Goal: Information Seeking & Learning: Learn about a topic

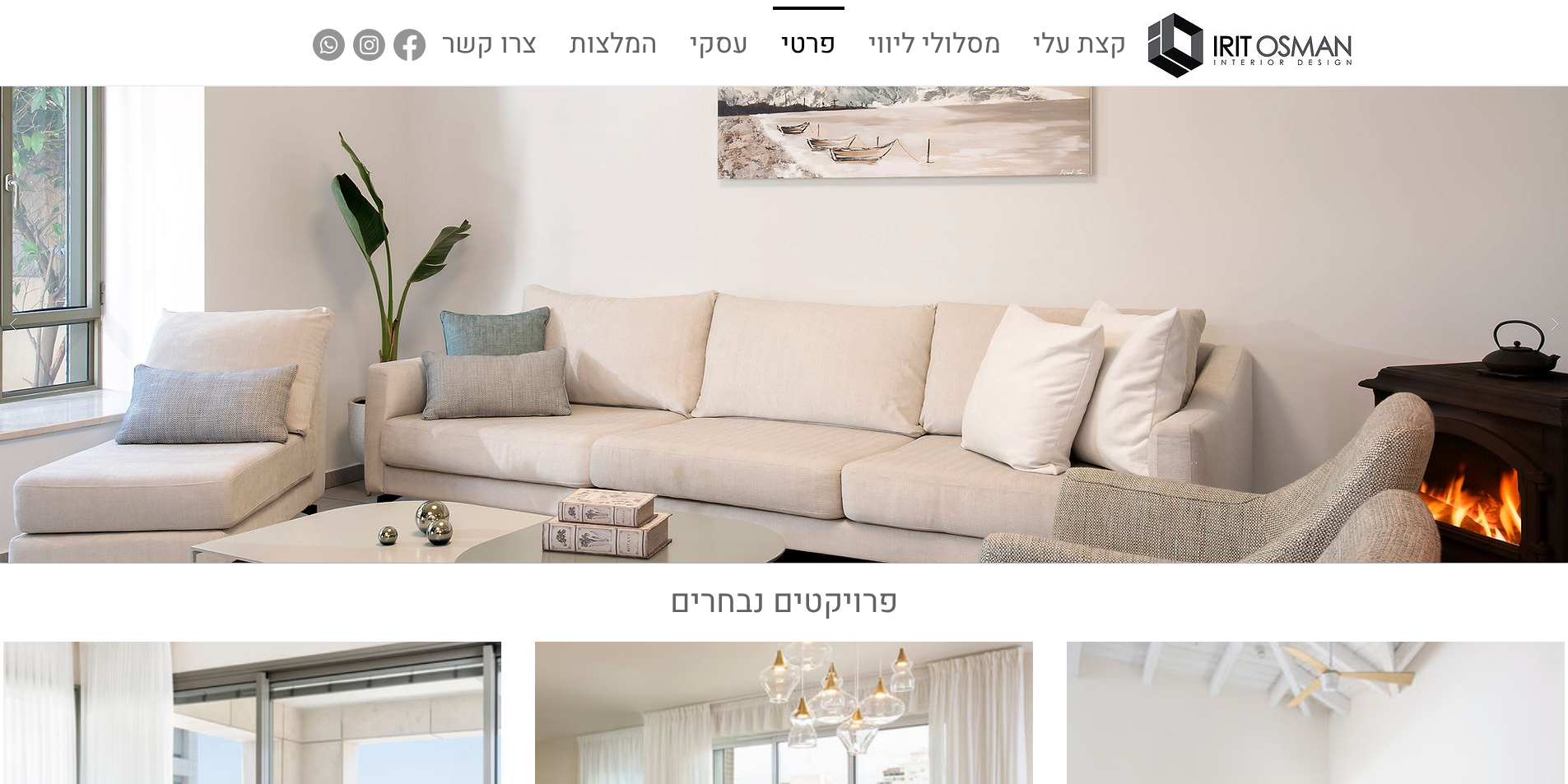
click at [810, 50] on p "פרטי" at bounding box center [808, 45] width 68 height 71
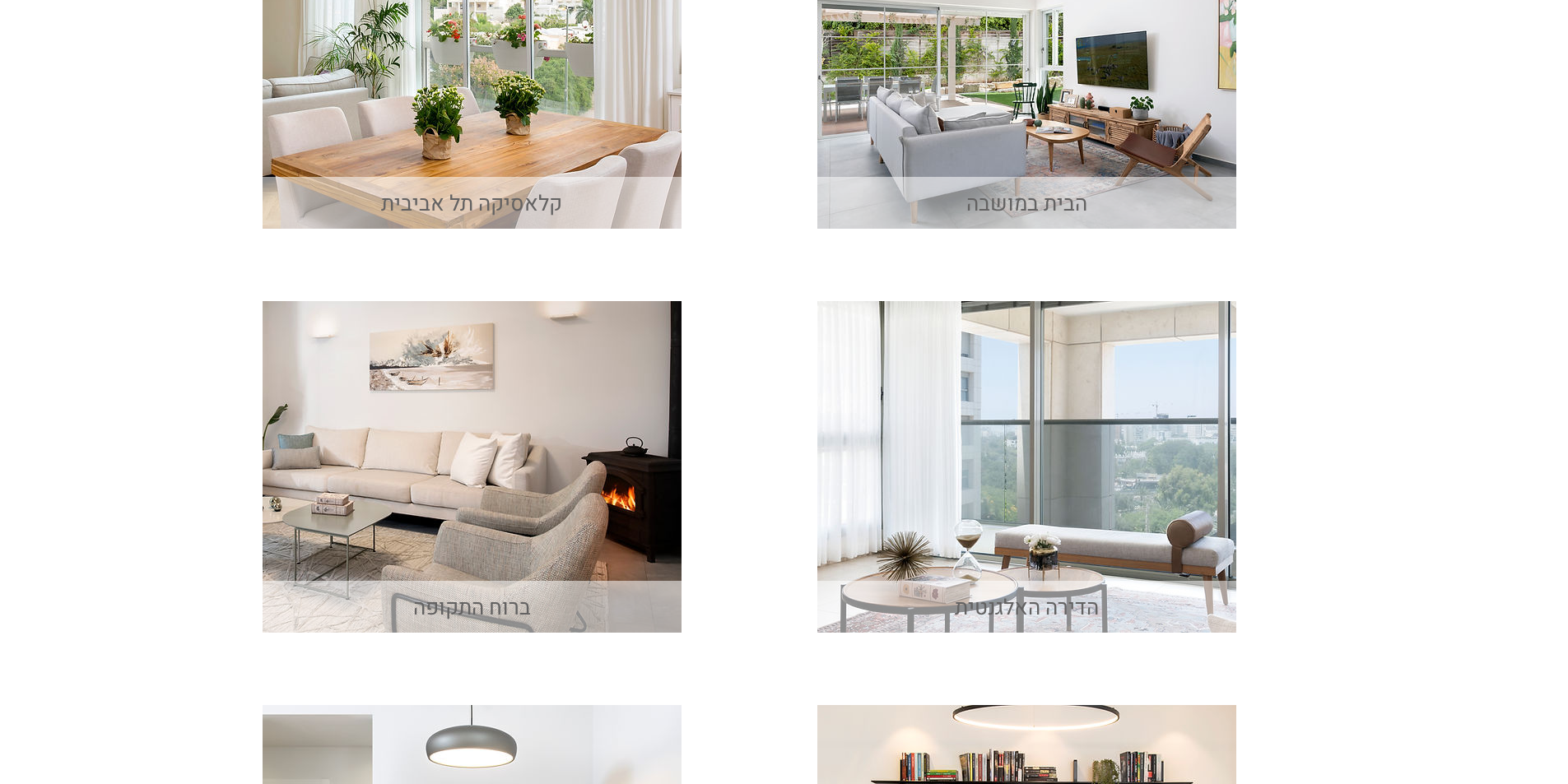
scroll to position [91, 0]
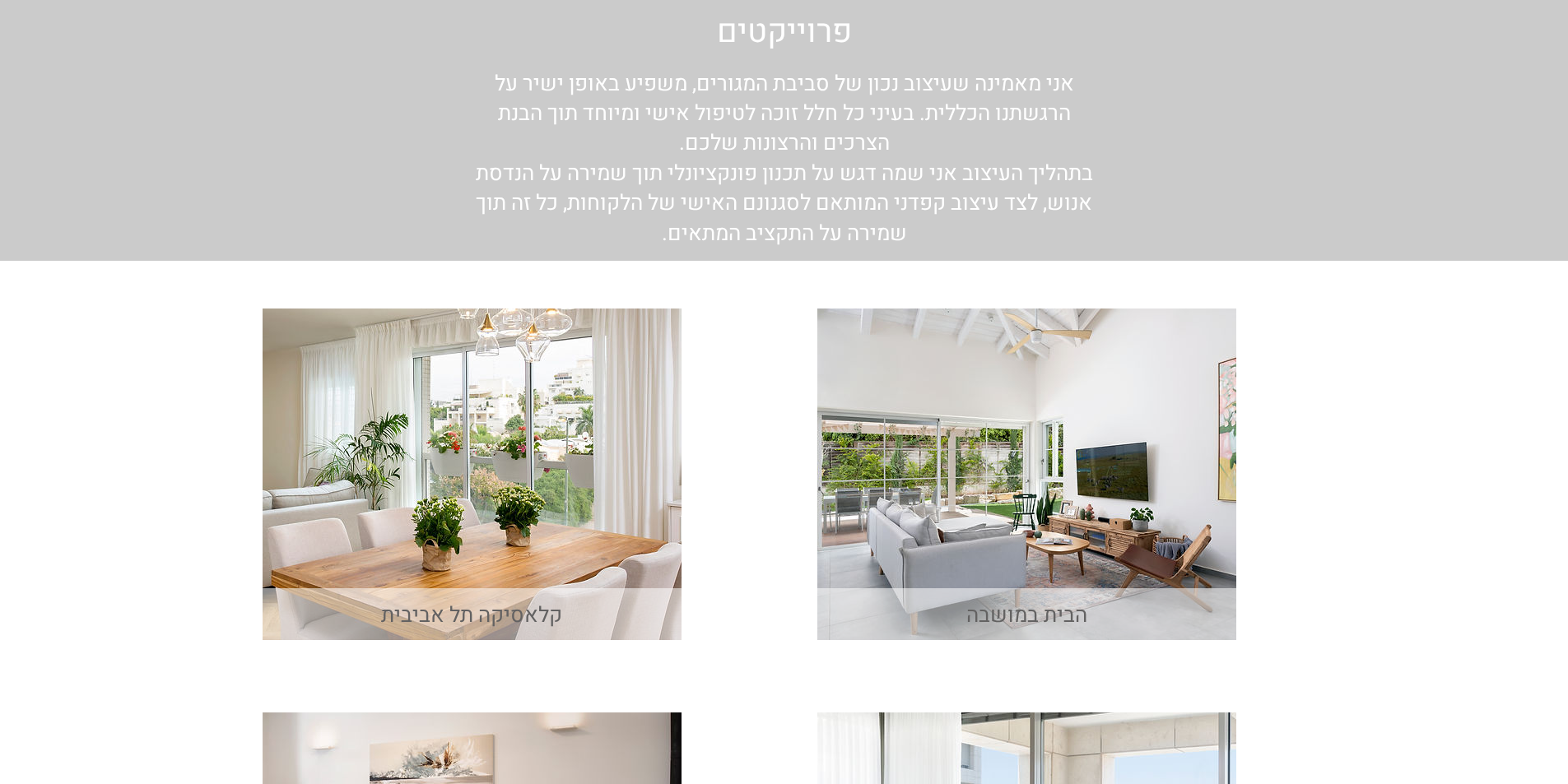
click at [1056, 532] on img "main content" at bounding box center [1027, 474] width 419 height 331
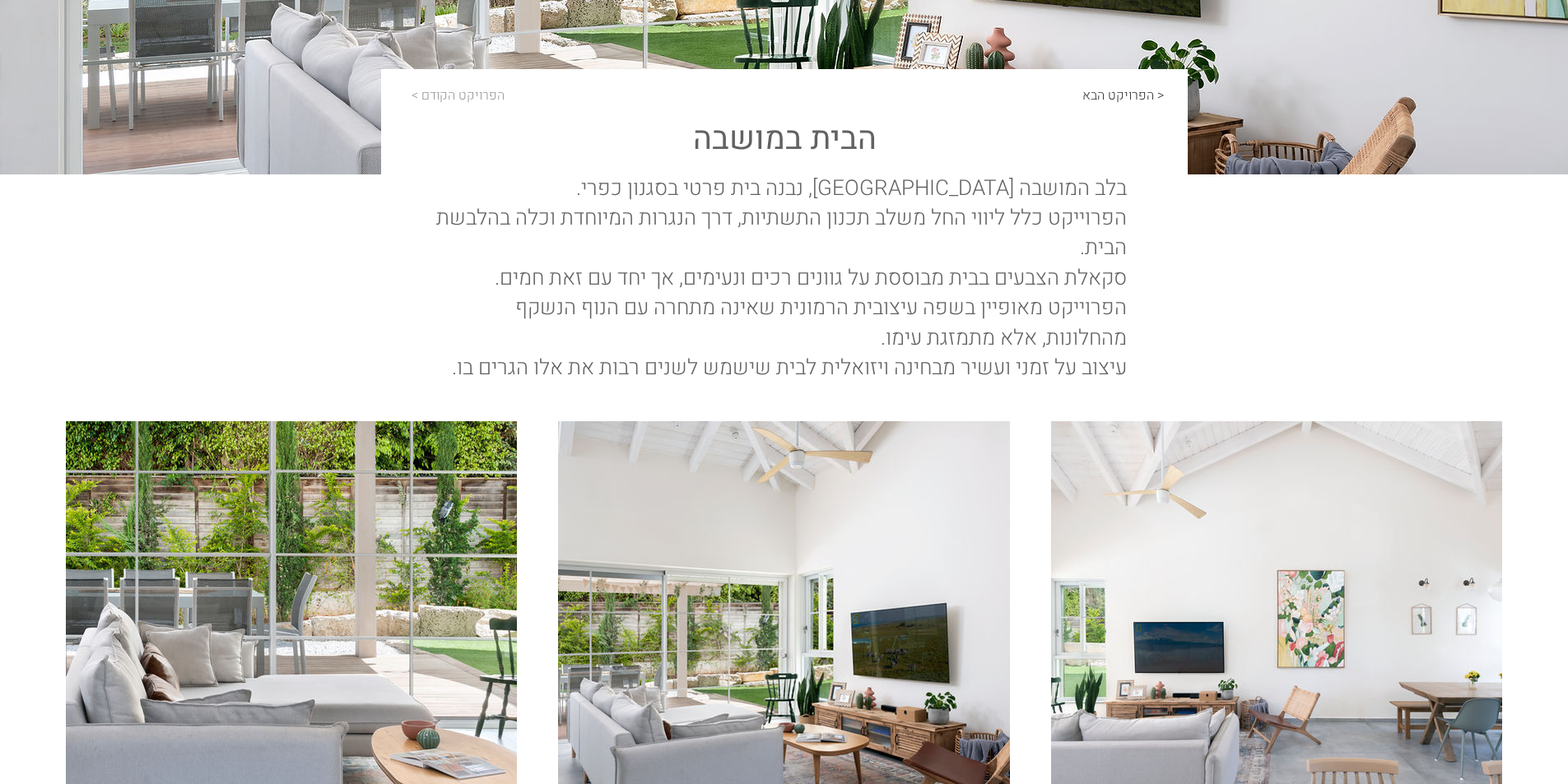
scroll to position [494, 0]
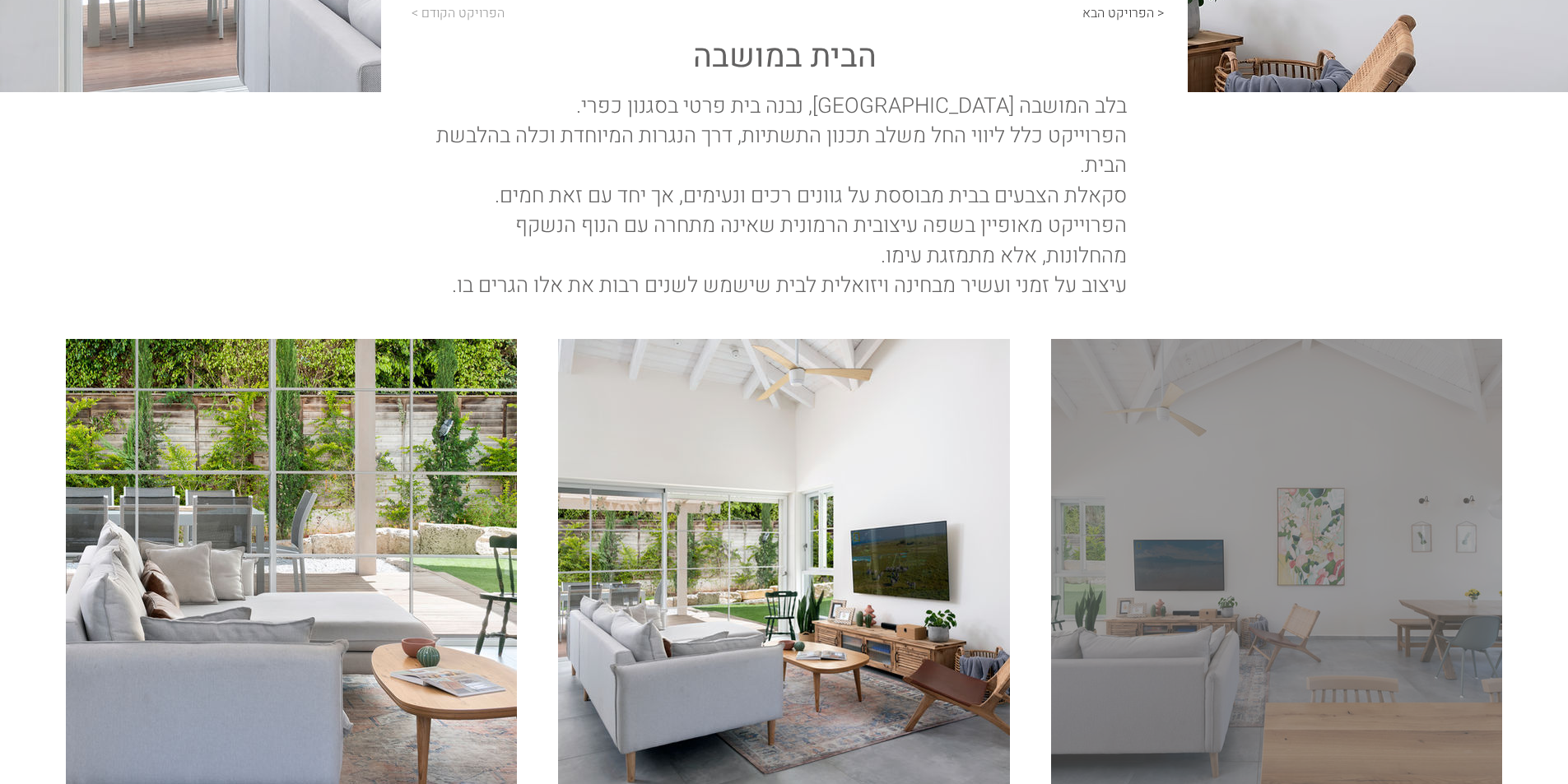
click at [1201, 592] on div "main content" at bounding box center [1276, 564] width 451 height 451
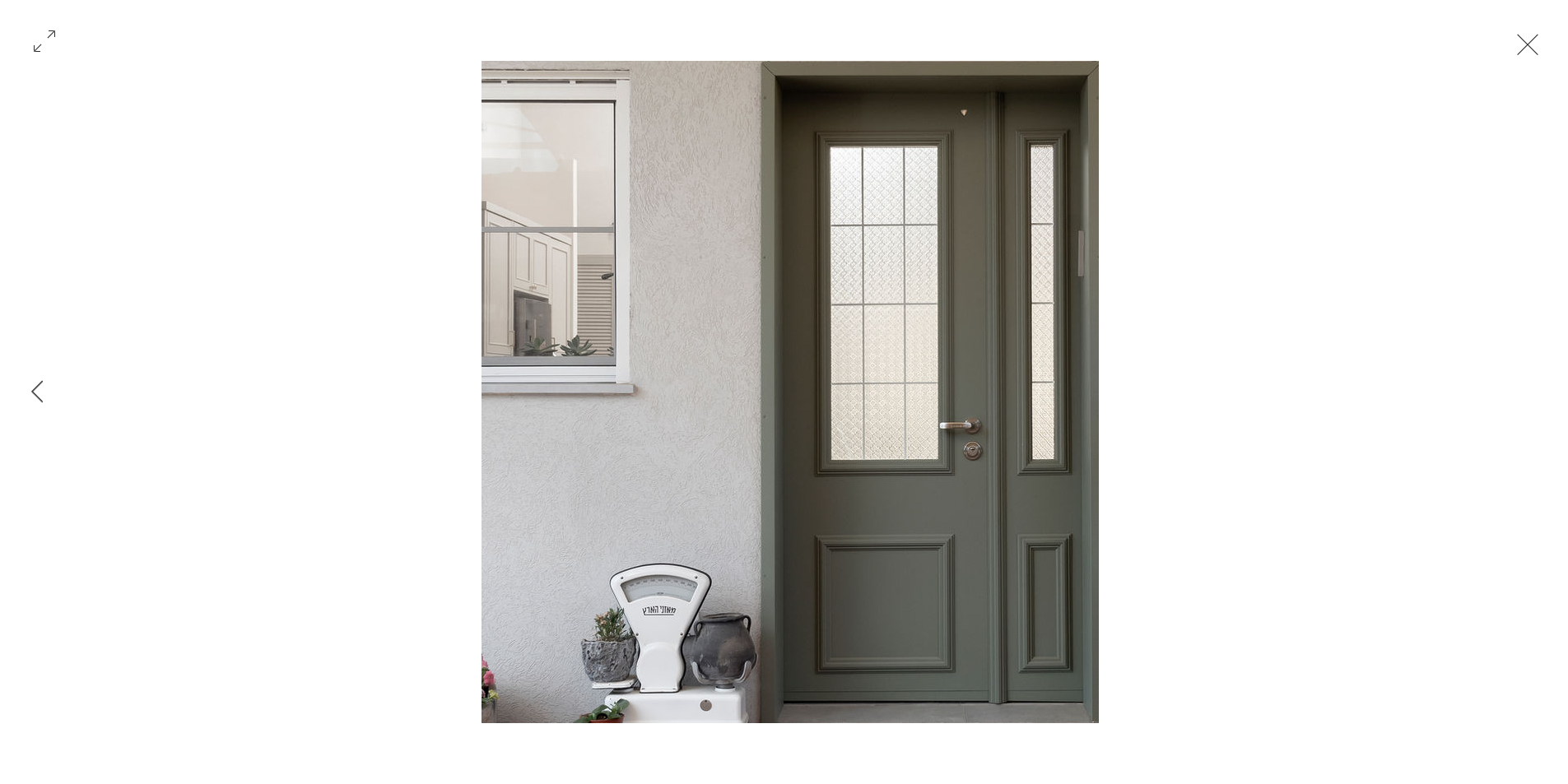
click at [1528, 50] on button "Exit expand mode" at bounding box center [1527, 43] width 32 height 36
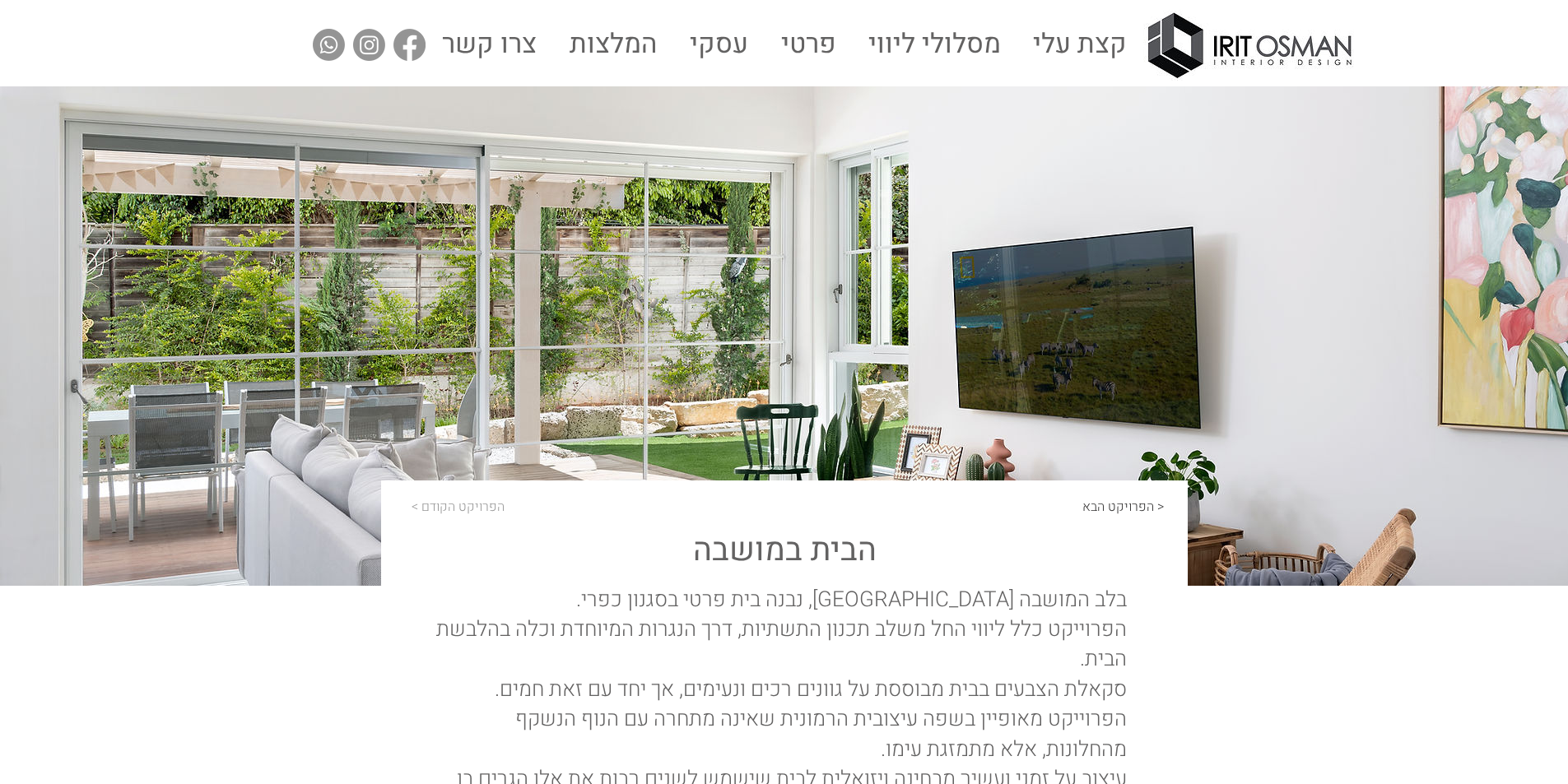
scroll to position [494, 0]
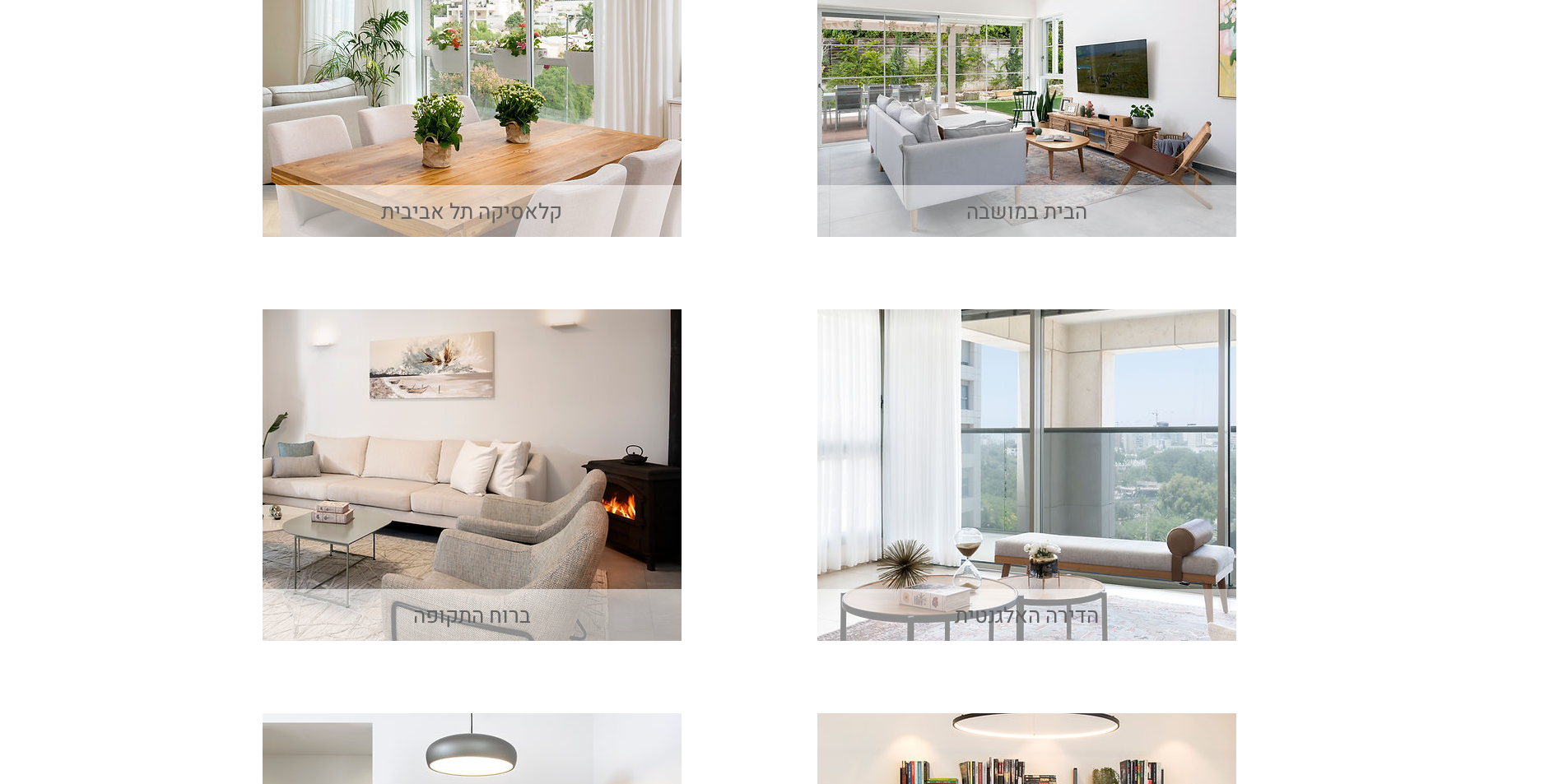
scroll to position [91, 0]
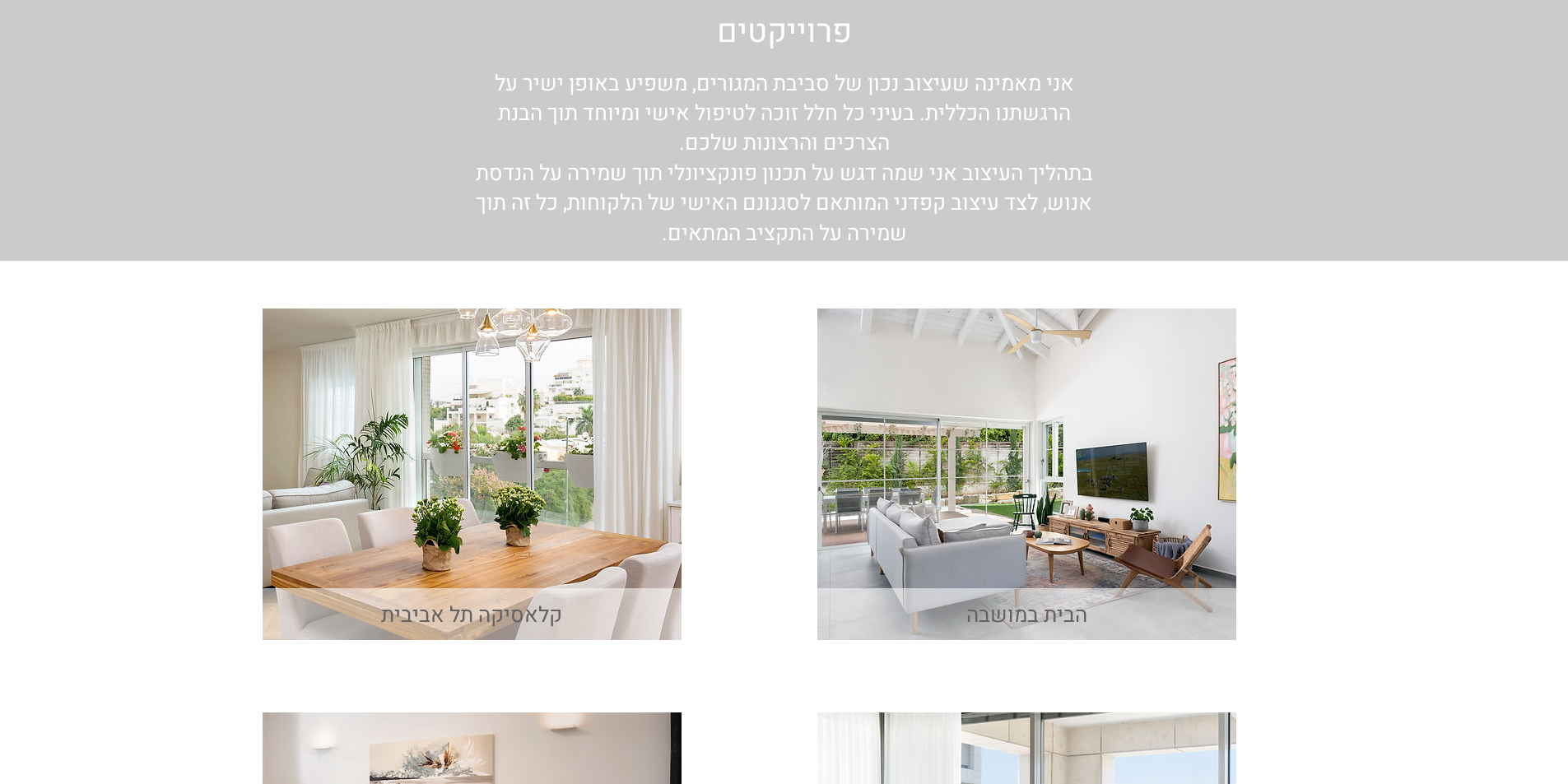
click at [512, 496] on img "main content" at bounding box center [472, 474] width 419 height 331
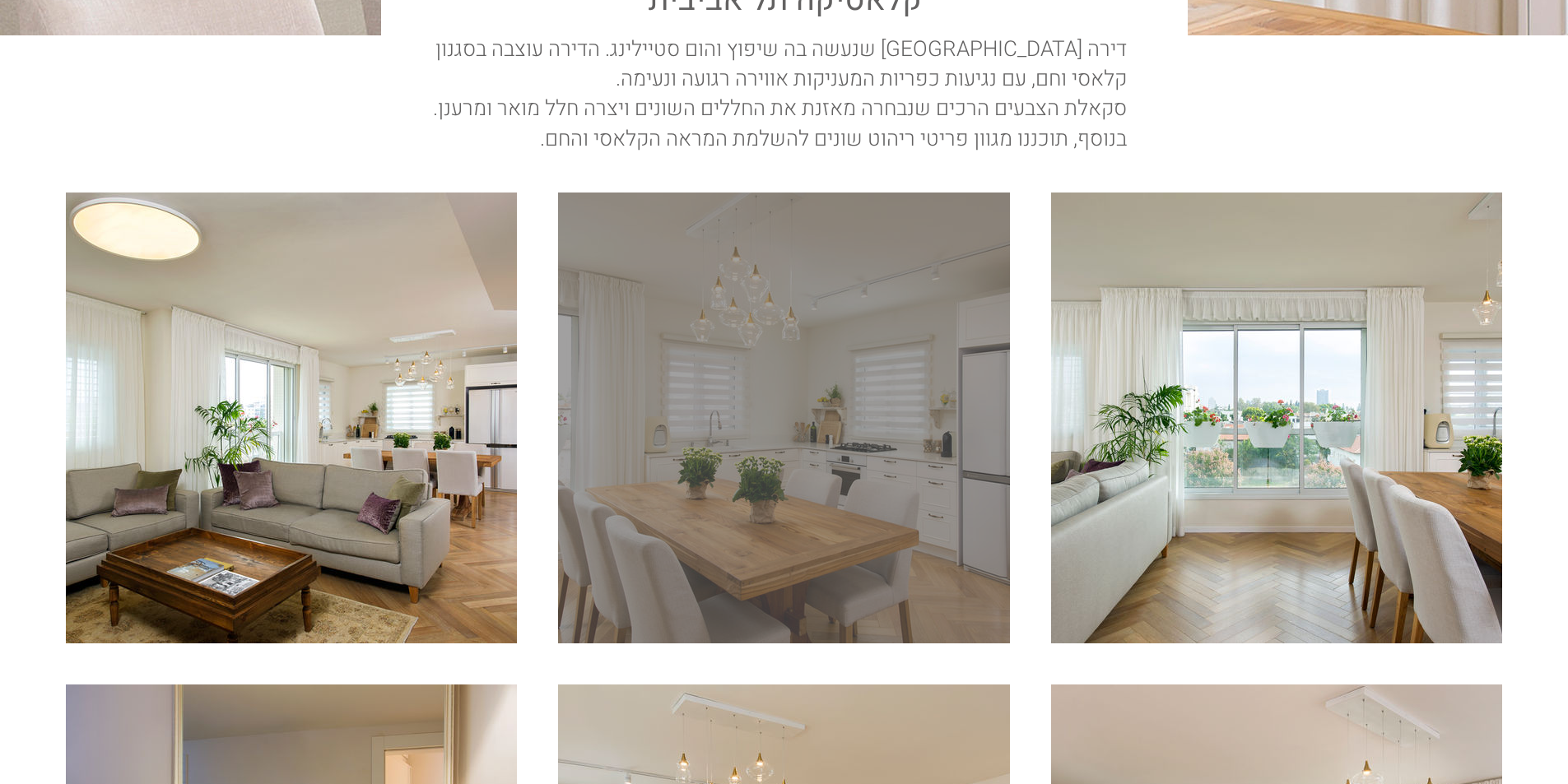
scroll to position [576, 0]
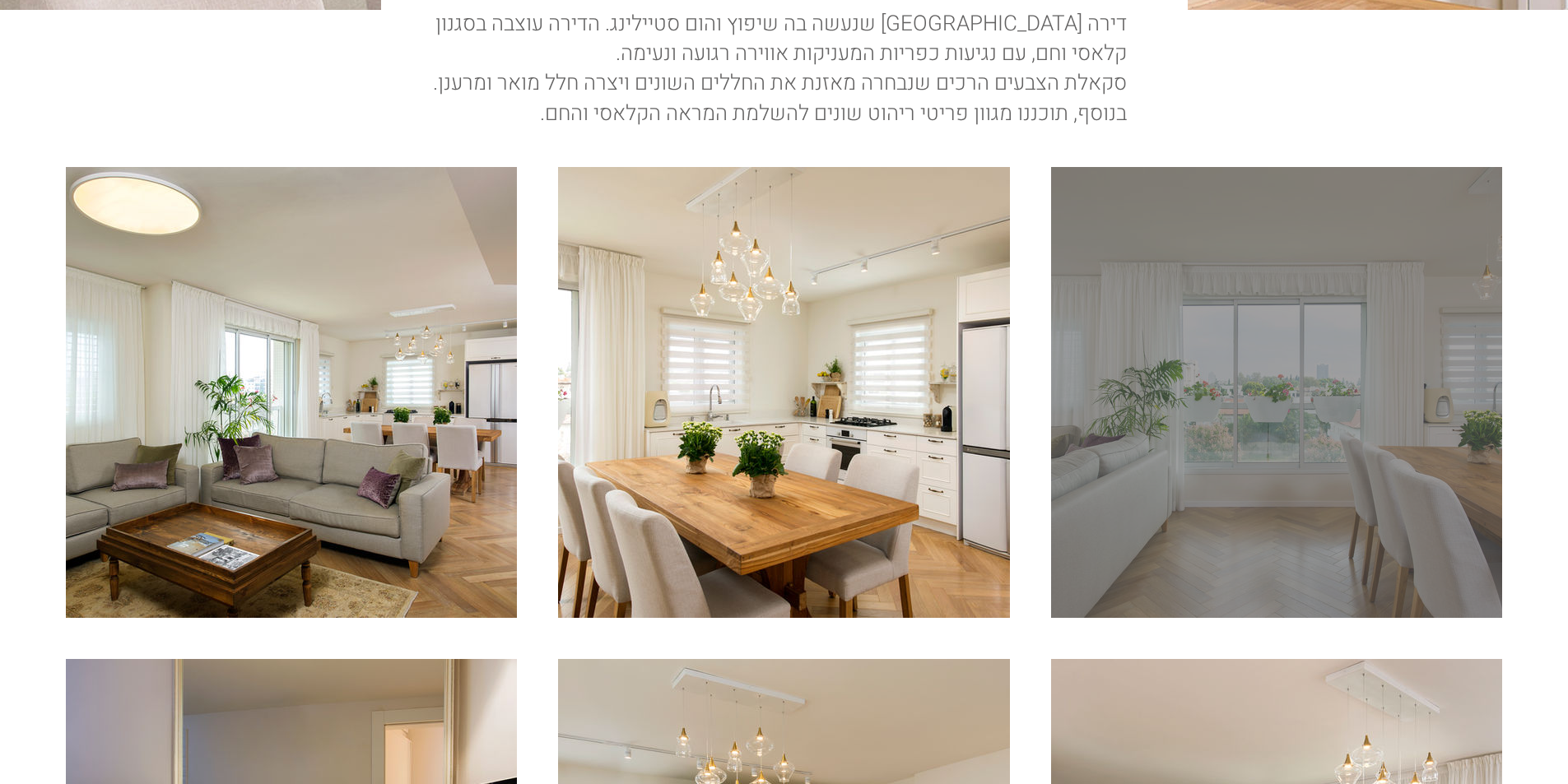
click at [1142, 437] on div "main content" at bounding box center [1276, 392] width 451 height 451
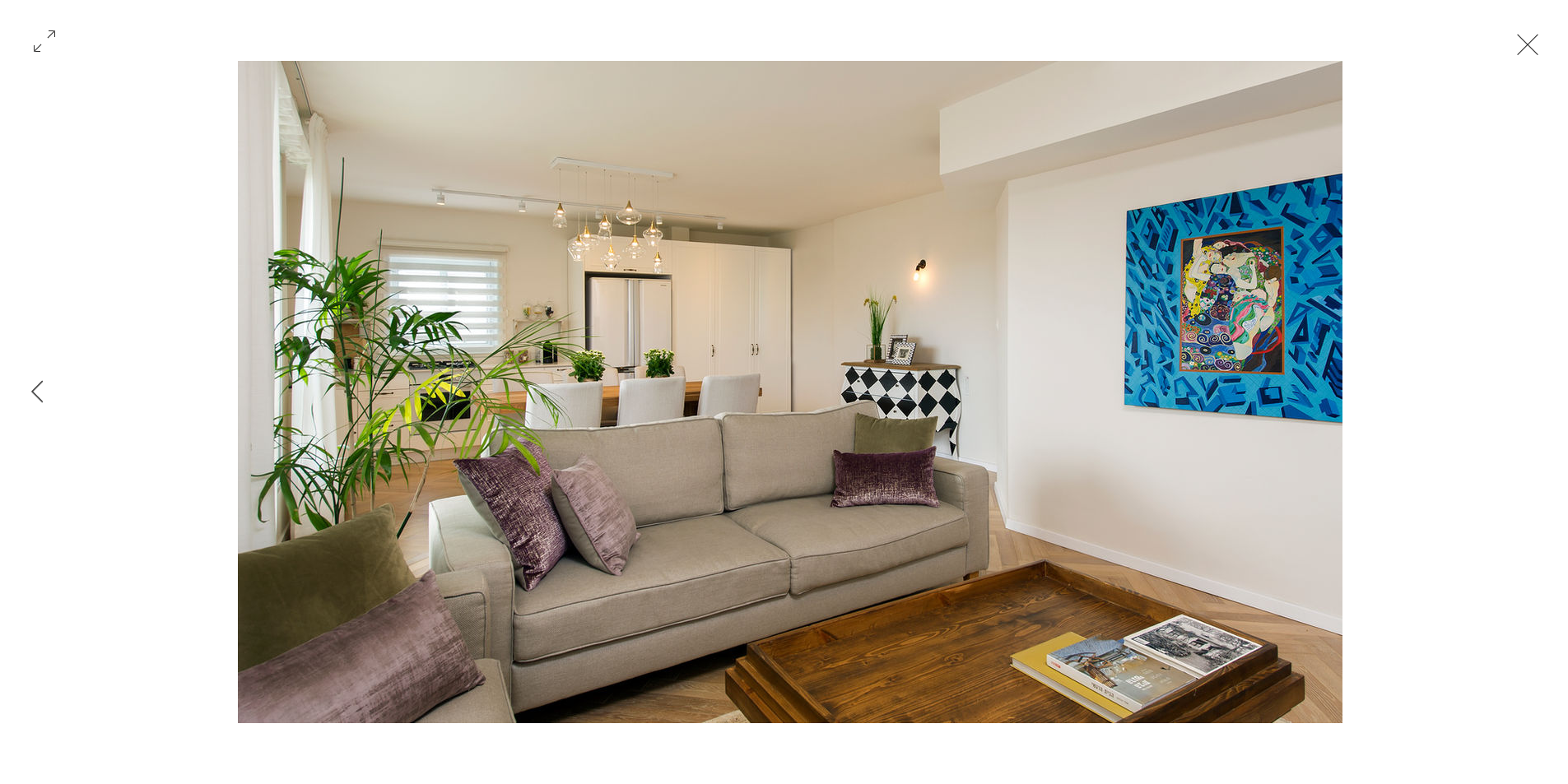
click at [1523, 53] on button "Exit expand mode" at bounding box center [1527, 43] width 32 height 36
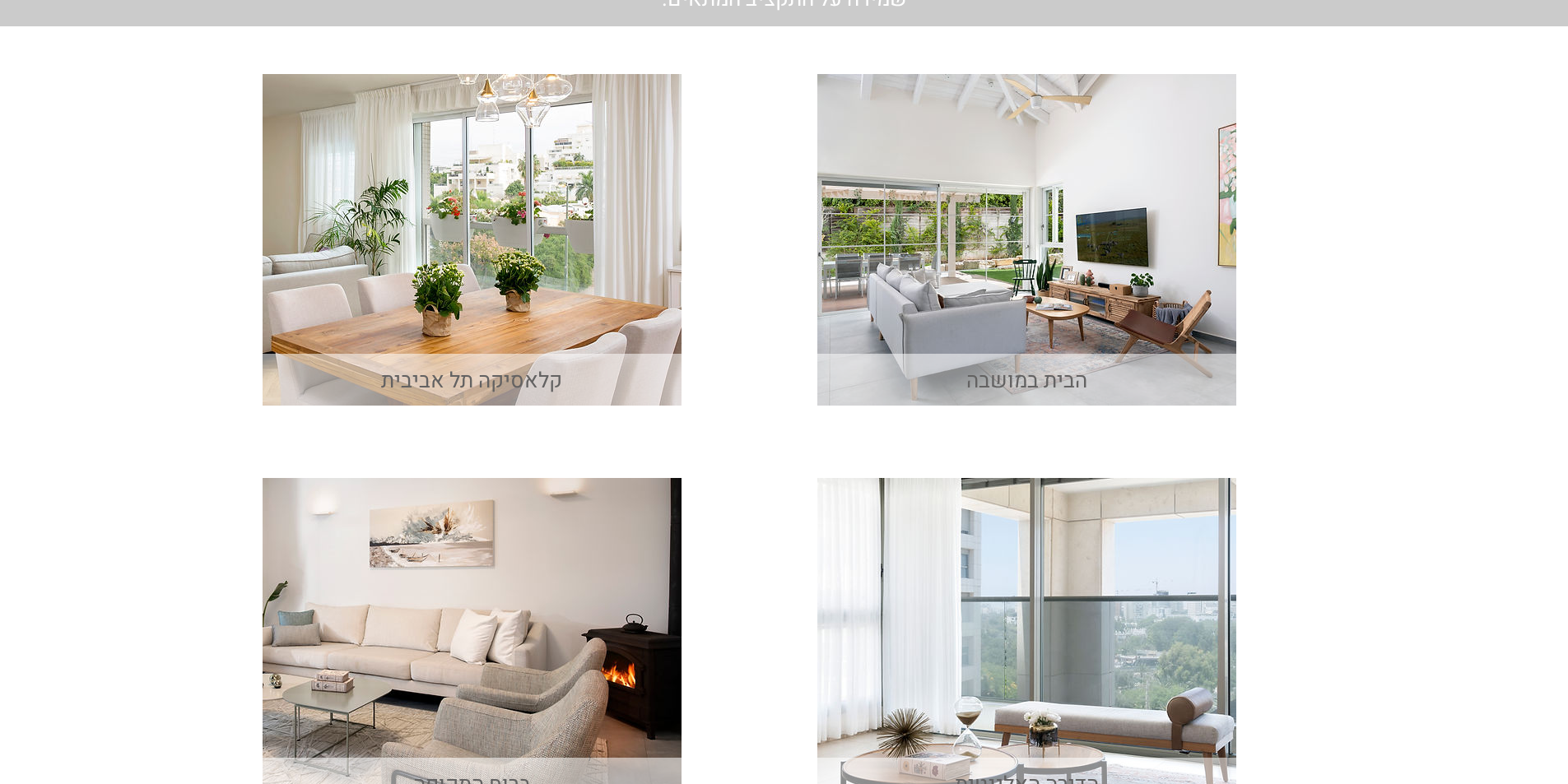
scroll to position [502, 0]
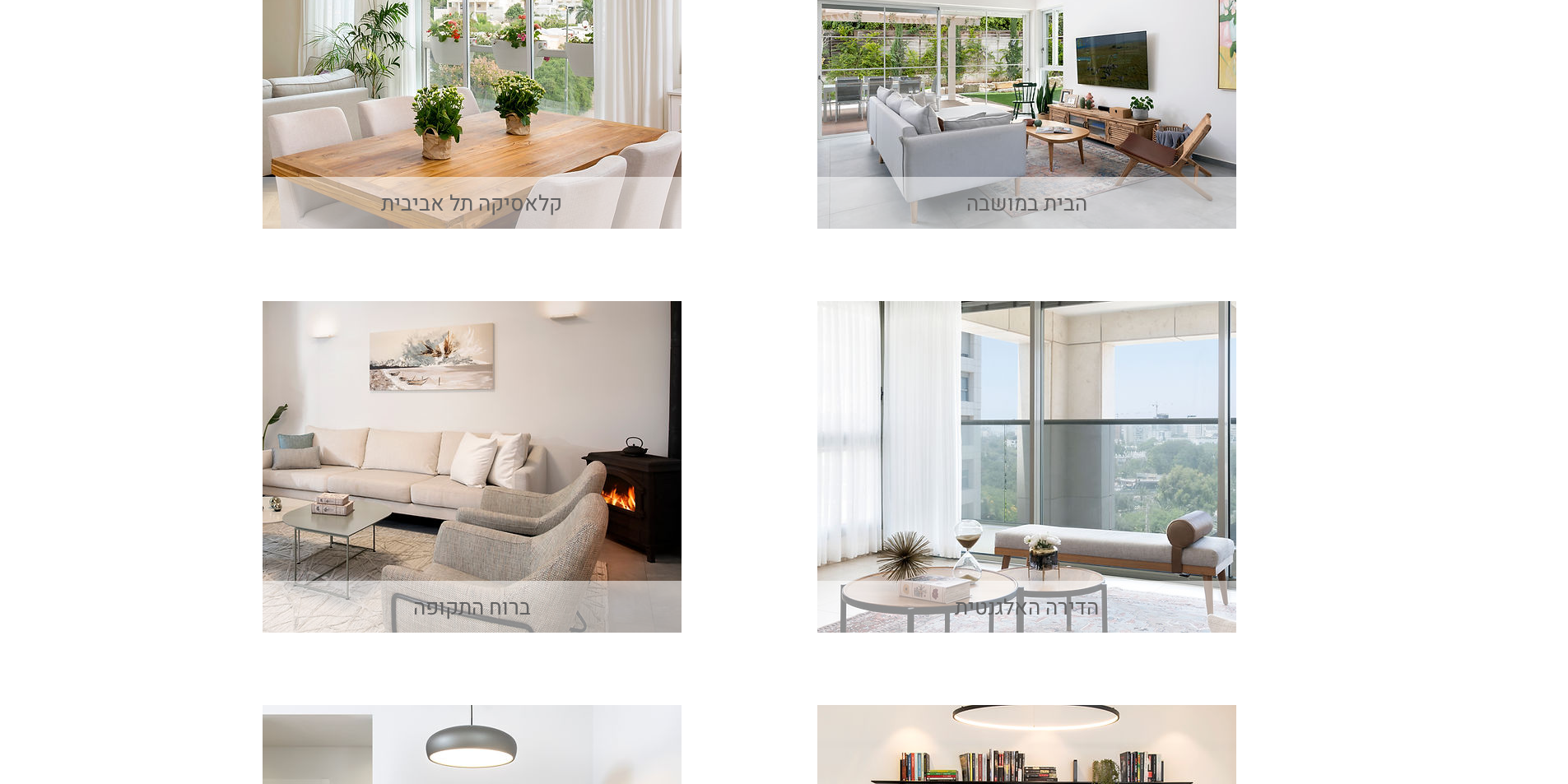
click at [1068, 615] on span "הדירה האלגנטית" at bounding box center [1026, 608] width 144 height 32
click at [1021, 549] on img "main content" at bounding box center [1027, 467] width 419 height 331
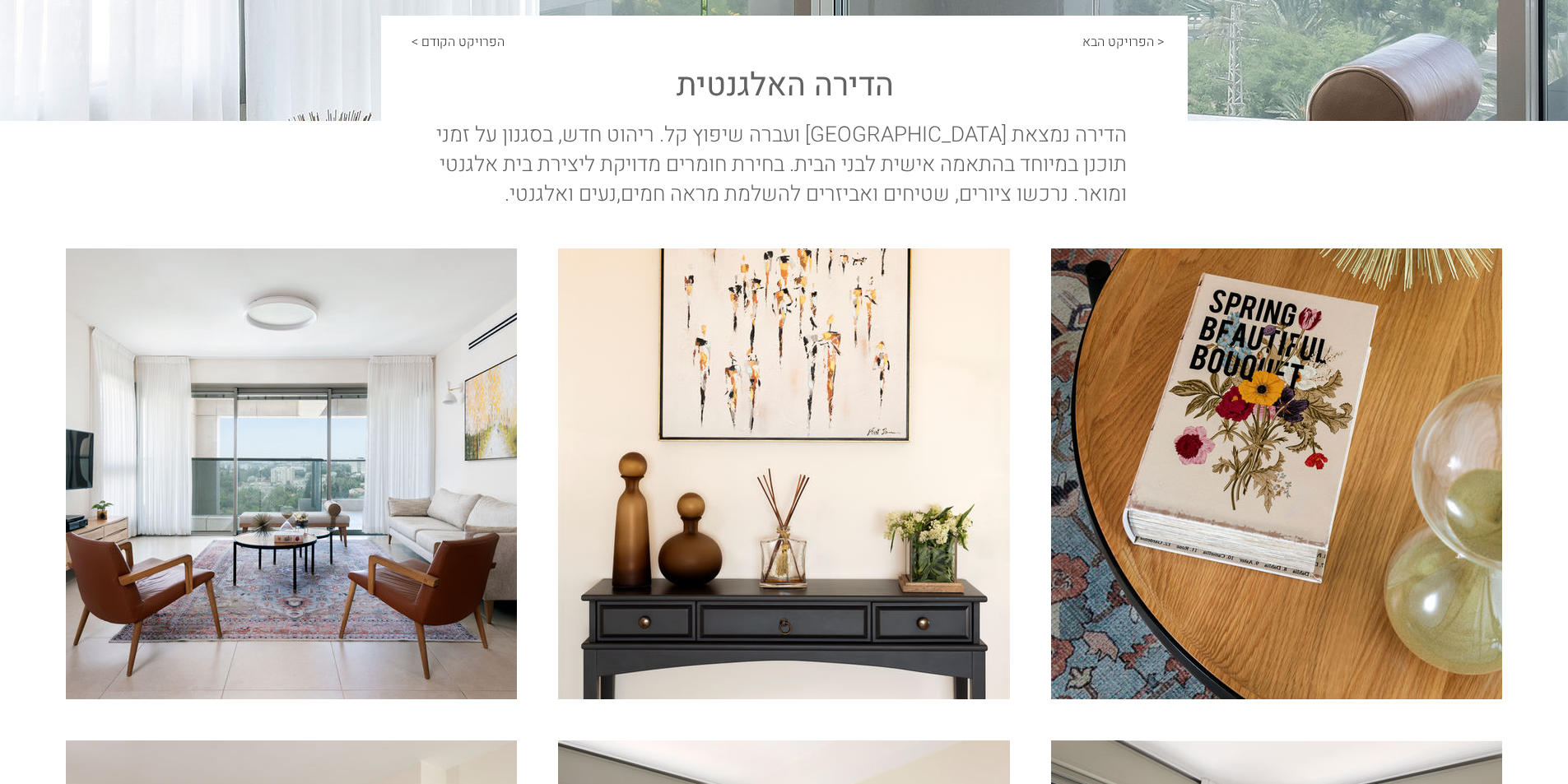
scroll to position [494, 0]
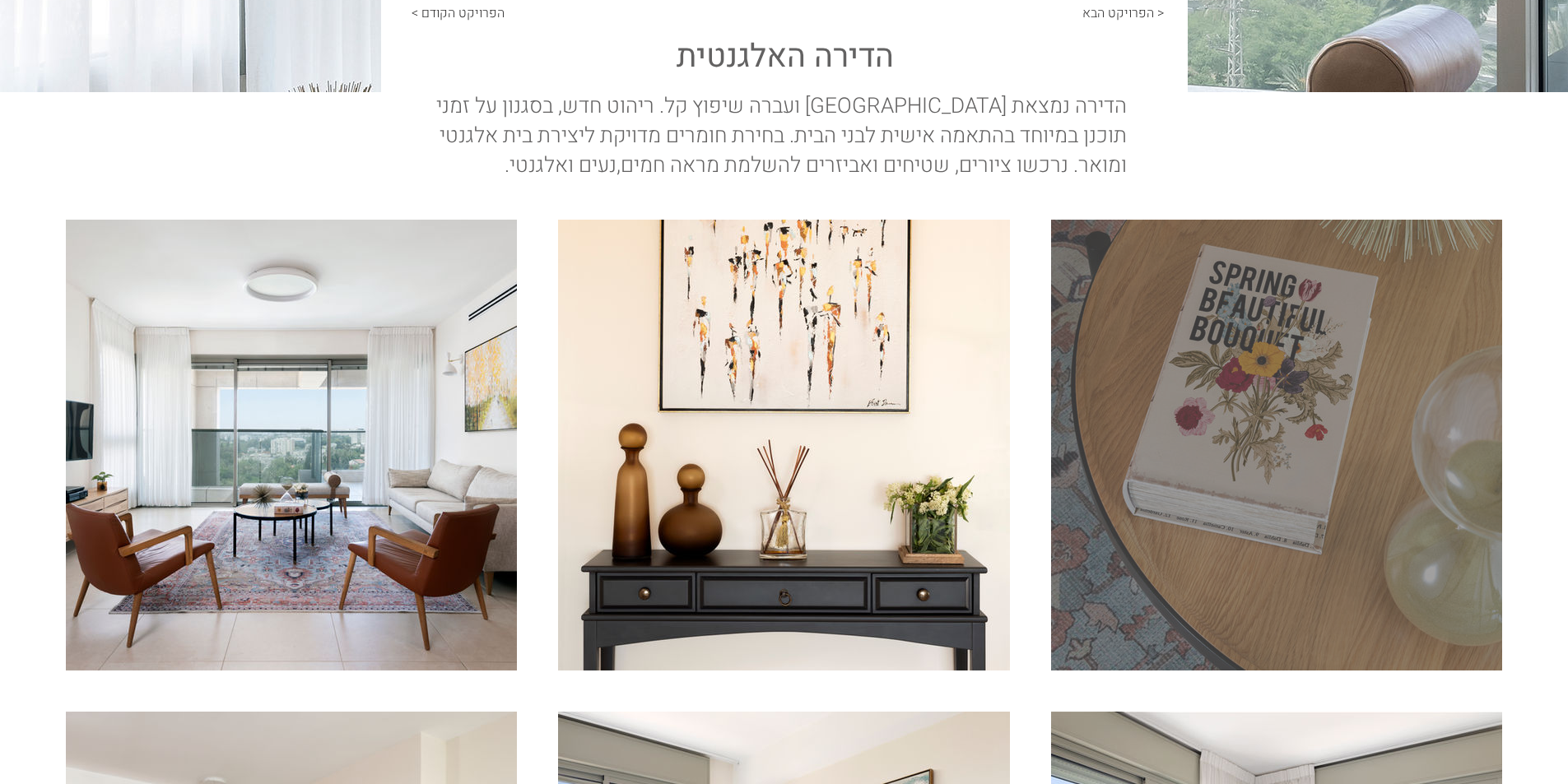
click at [1183, 489] on div "main content" at bounding box center [1276, 445] width 451 height 451
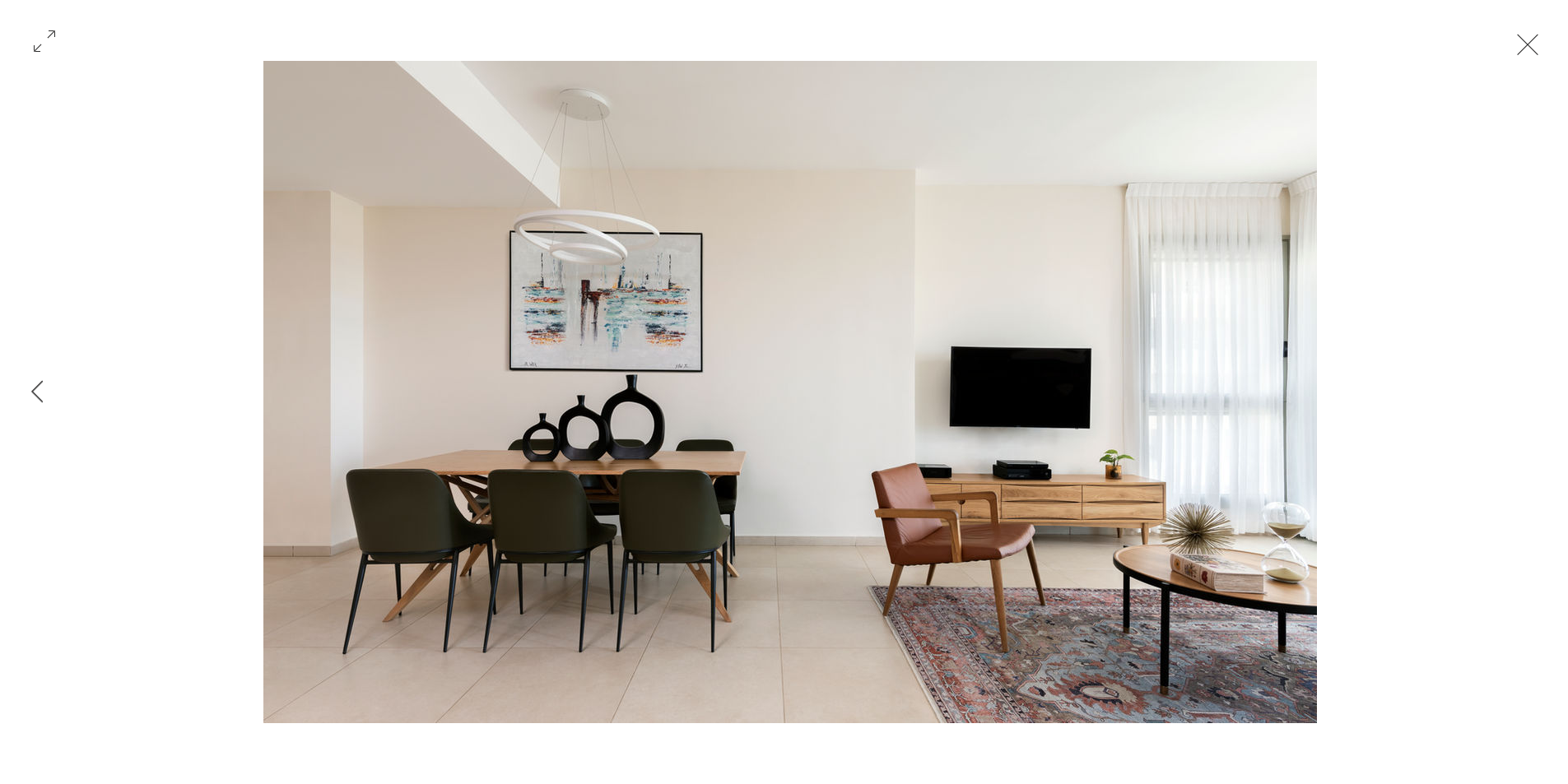
click at [1524, 41] on button "Exit expand mode" at bounding box center [1527, 43] width 32 height 36
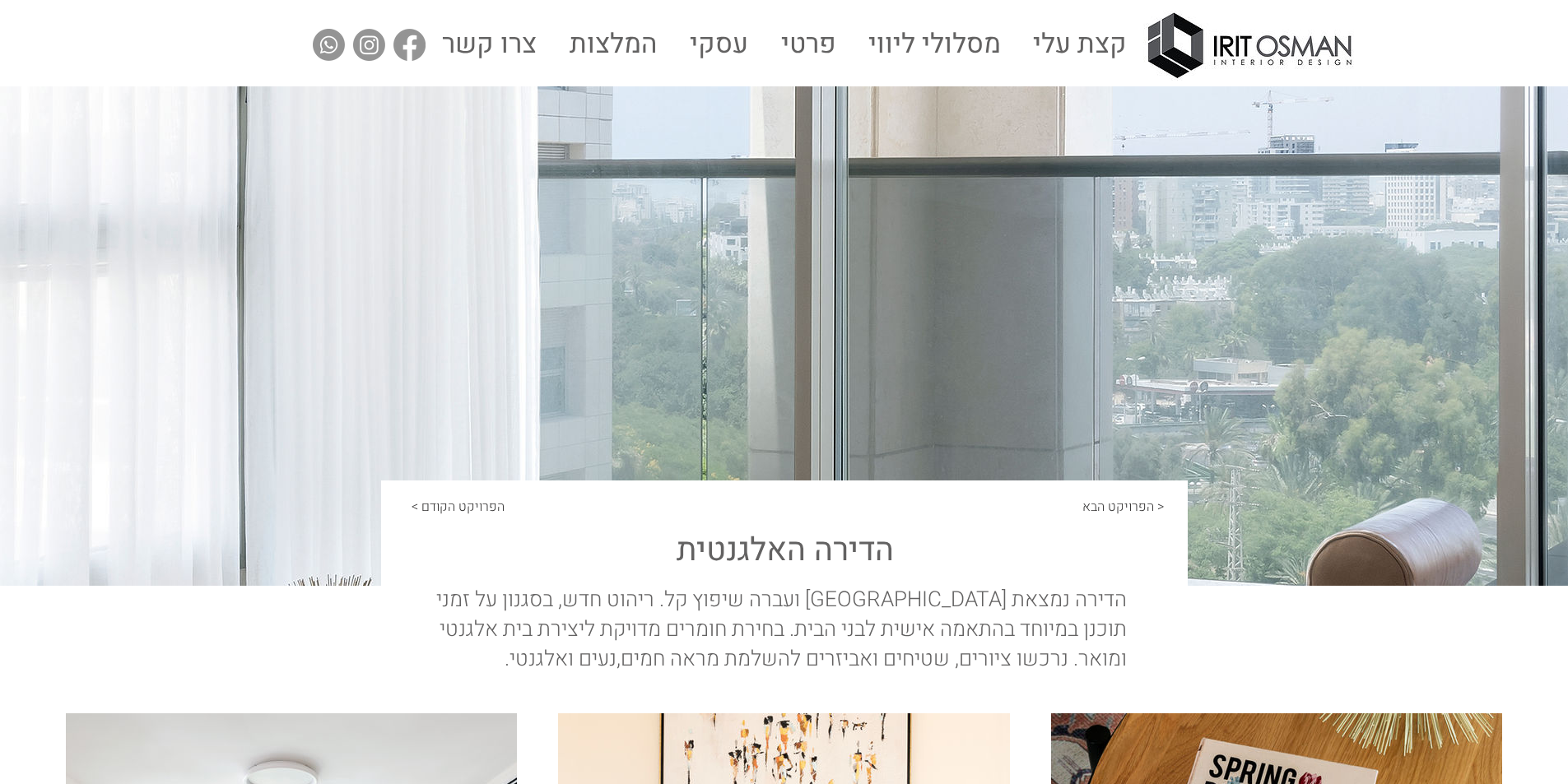
scroll to position [494, 0]
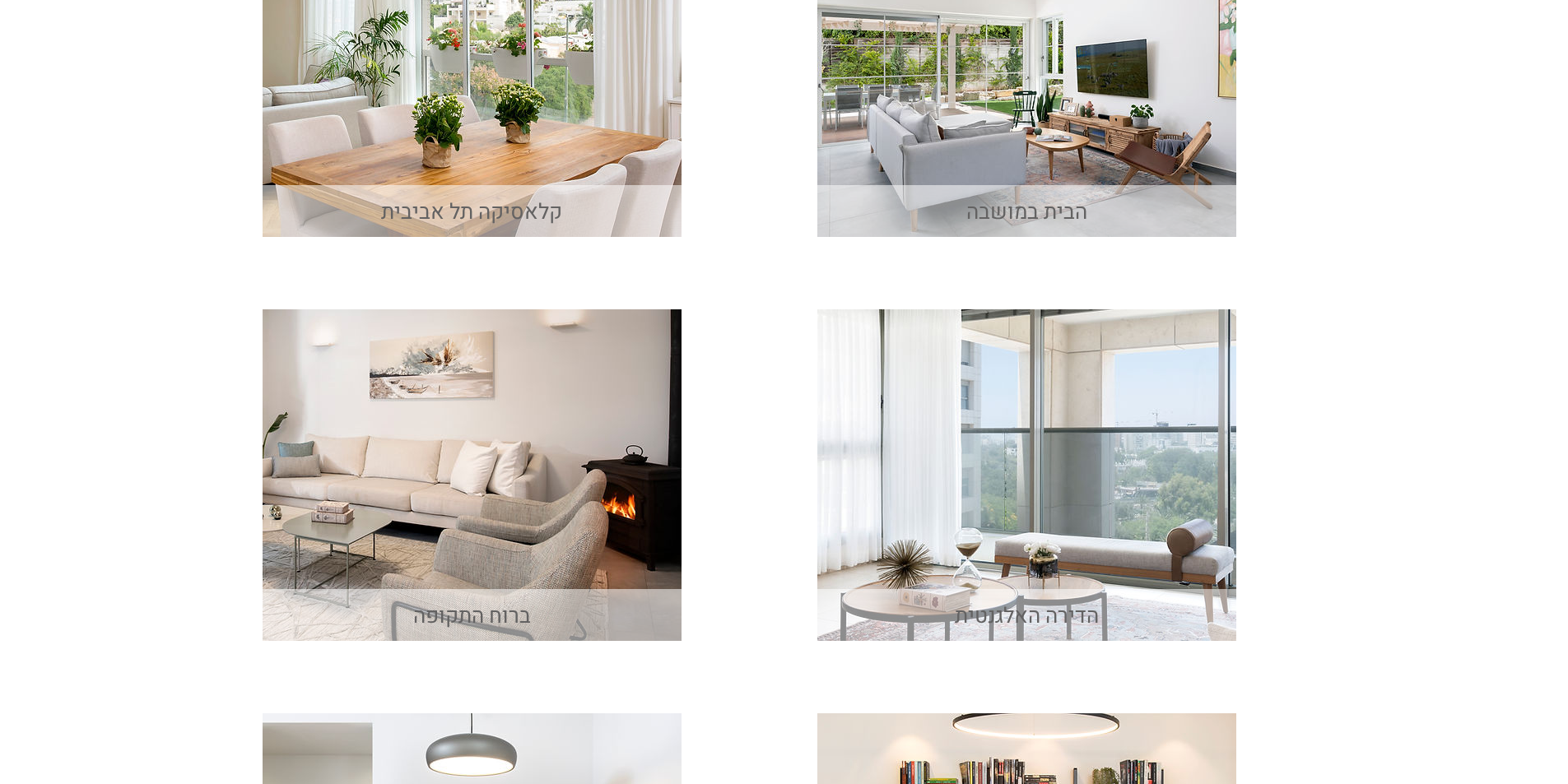
scroll to position [502, 0]
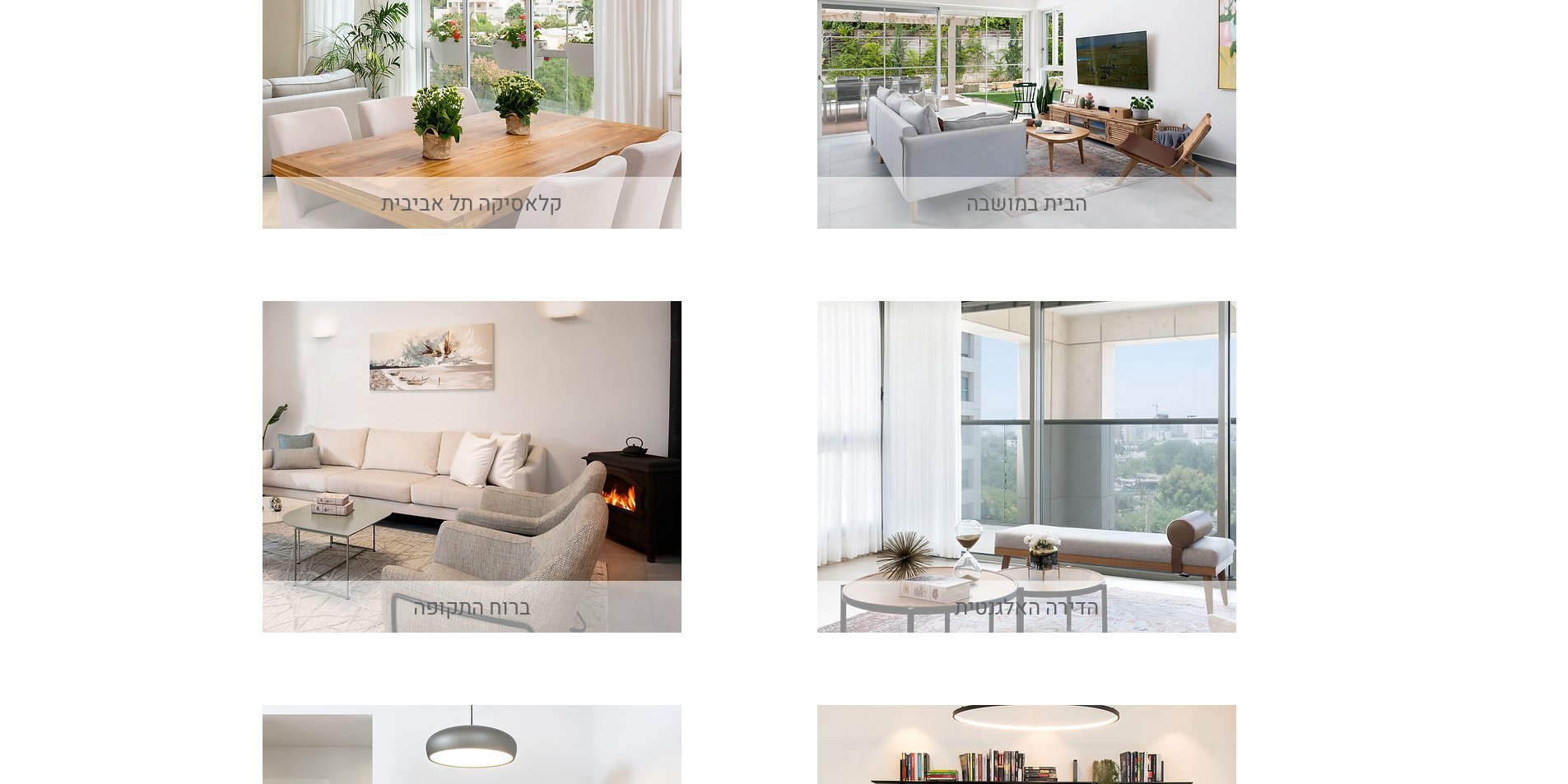
click at [498, 540] on img "main content" at bounding box center [472, 467] width 419 height 331
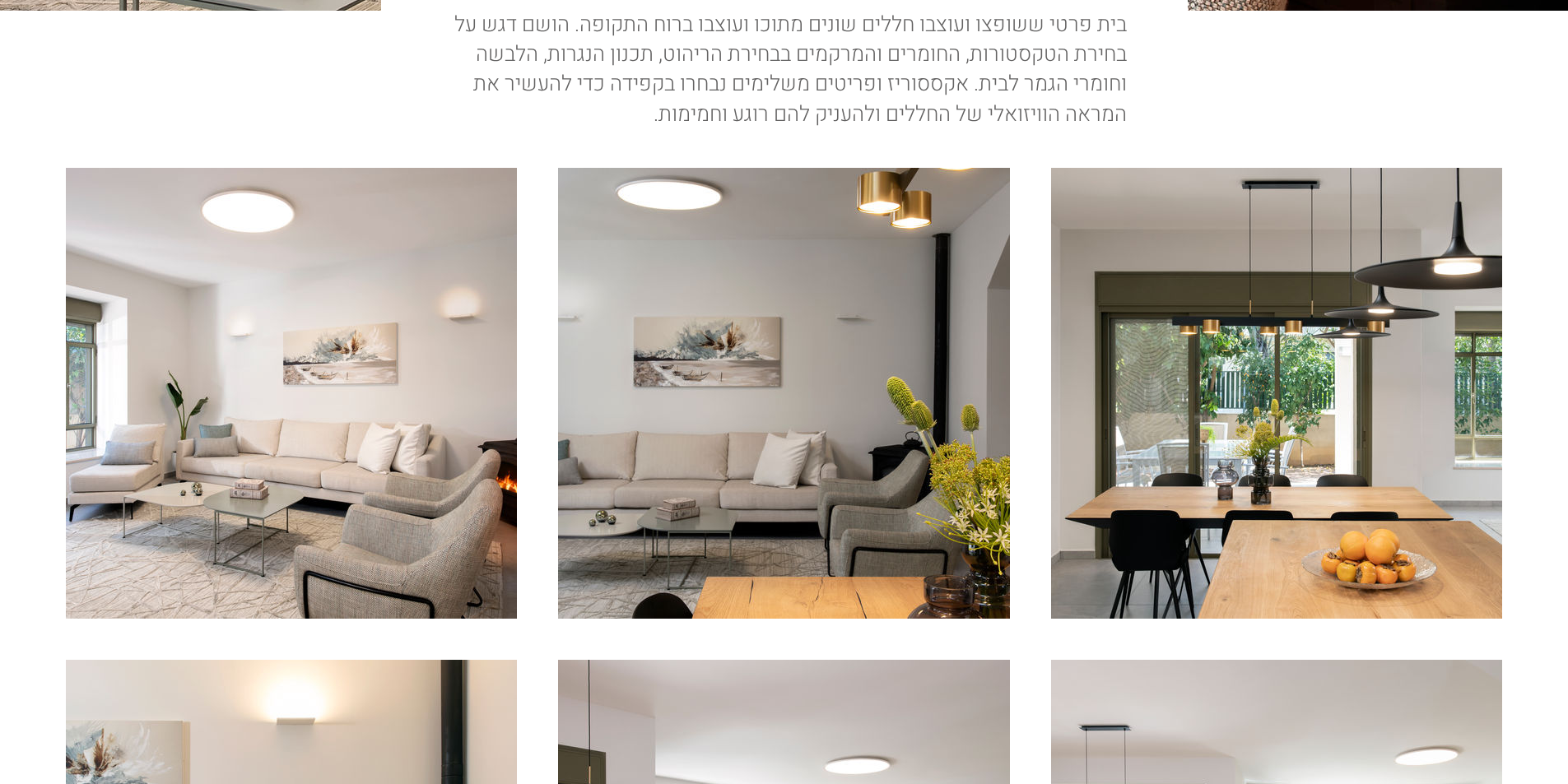
scroll to position [576, 0]
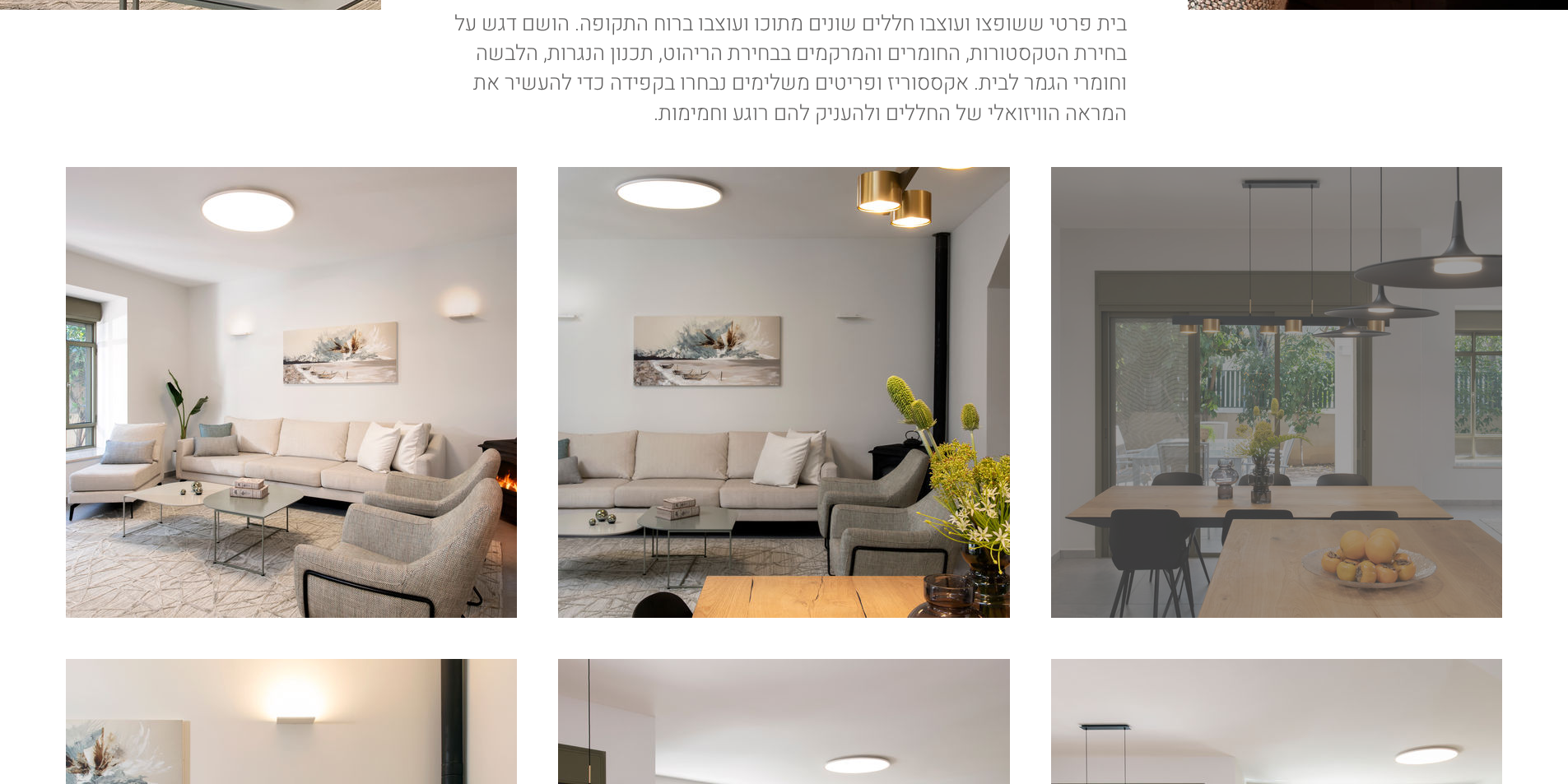
click at [1207, 531] on div "main content" at bounding box center [1276, 392] width 451 height 451
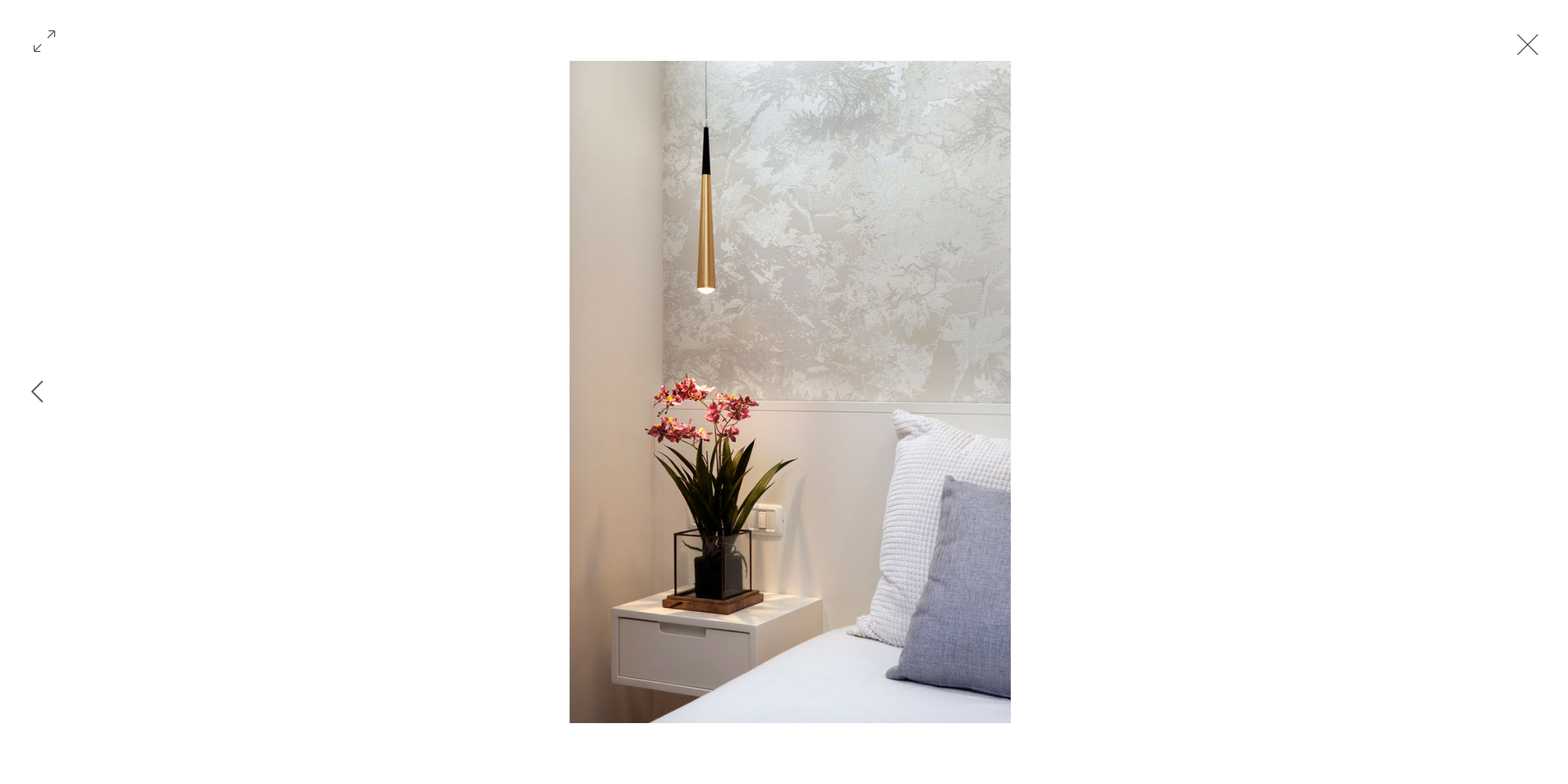
click at [1527, 44] on button "Exit expand mode" at bounding box center [1527, 43] width 32 height 36
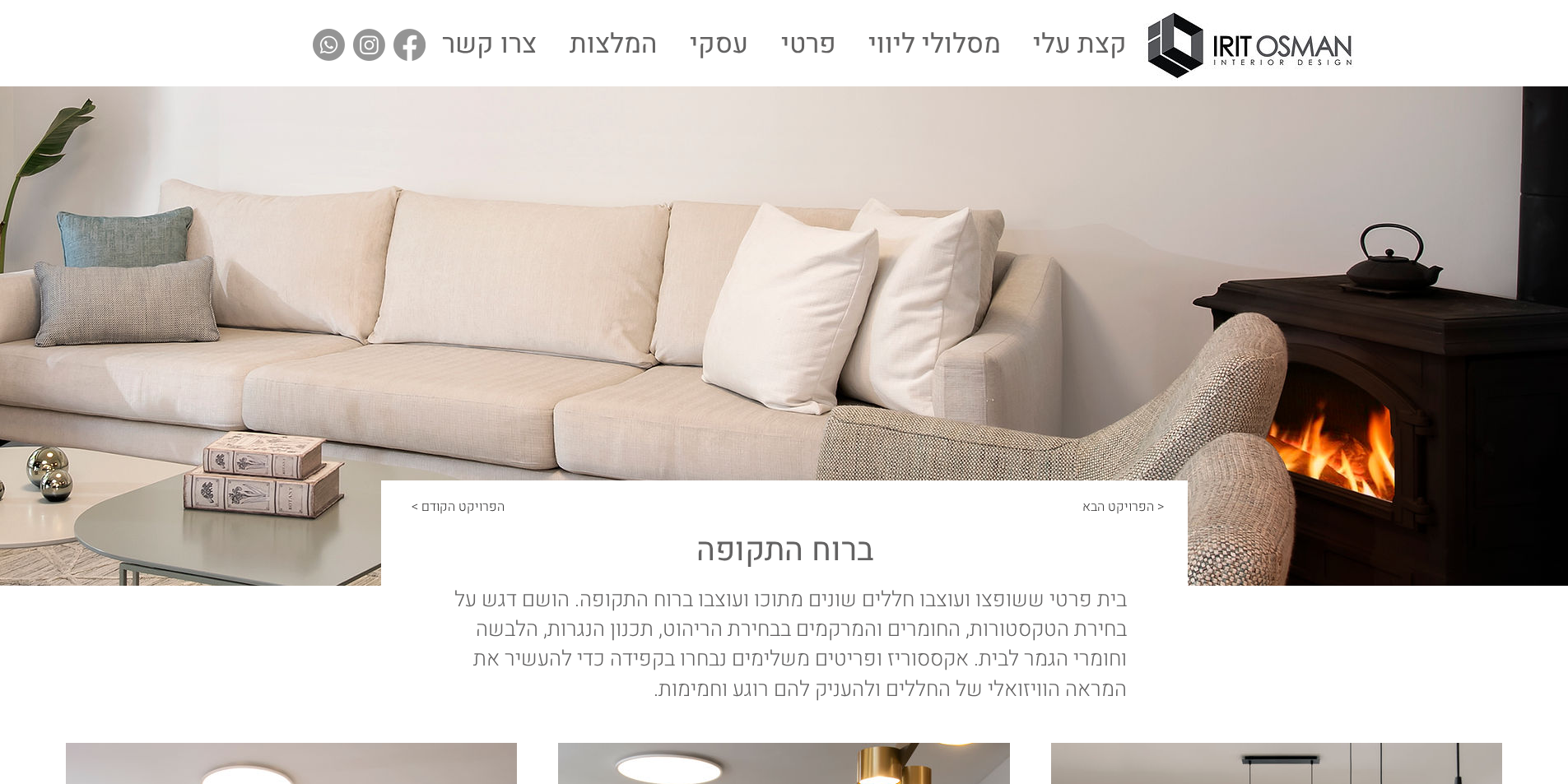
scroll to position [576, 0]
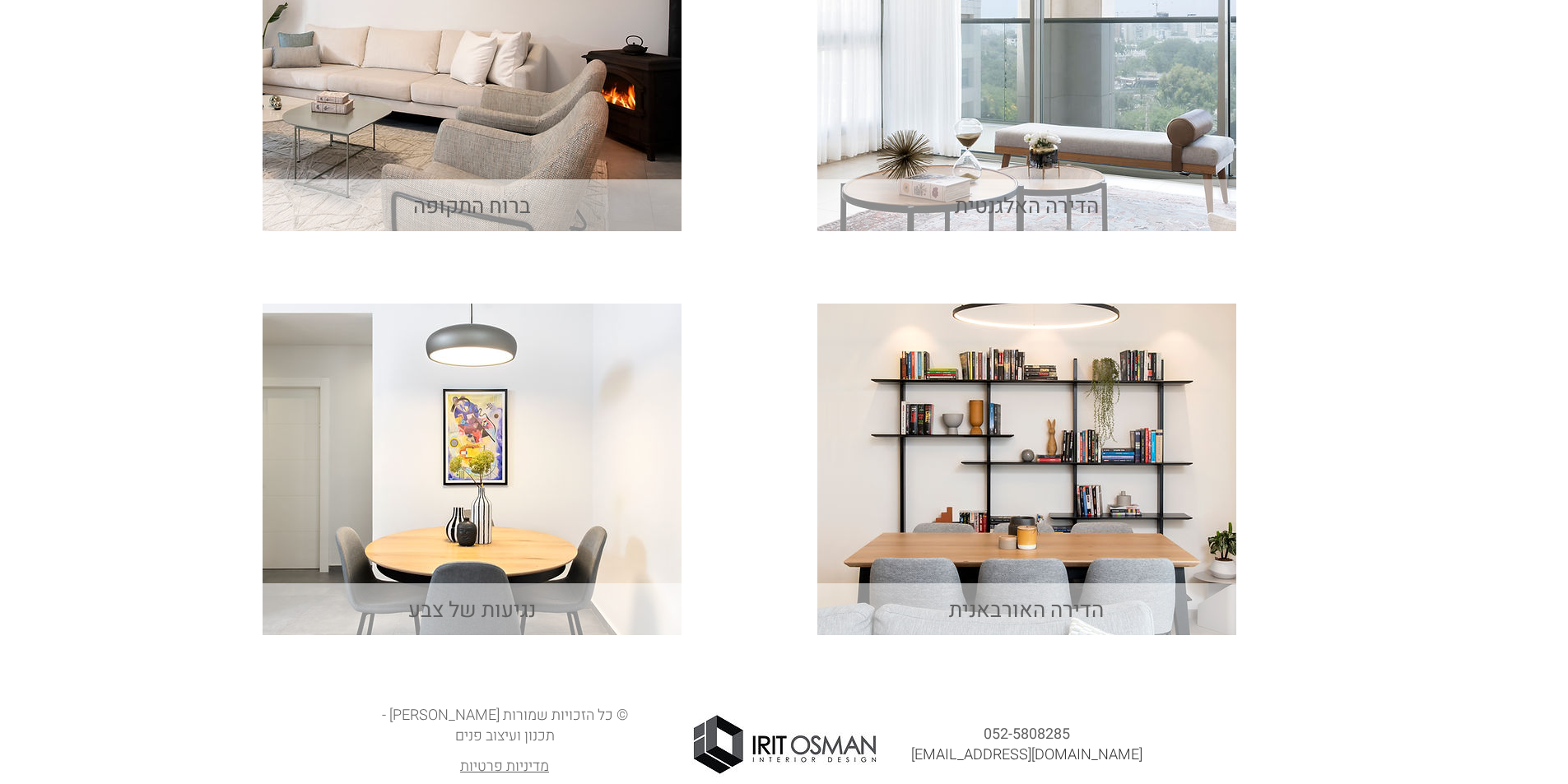
scroll to position [913, 0]
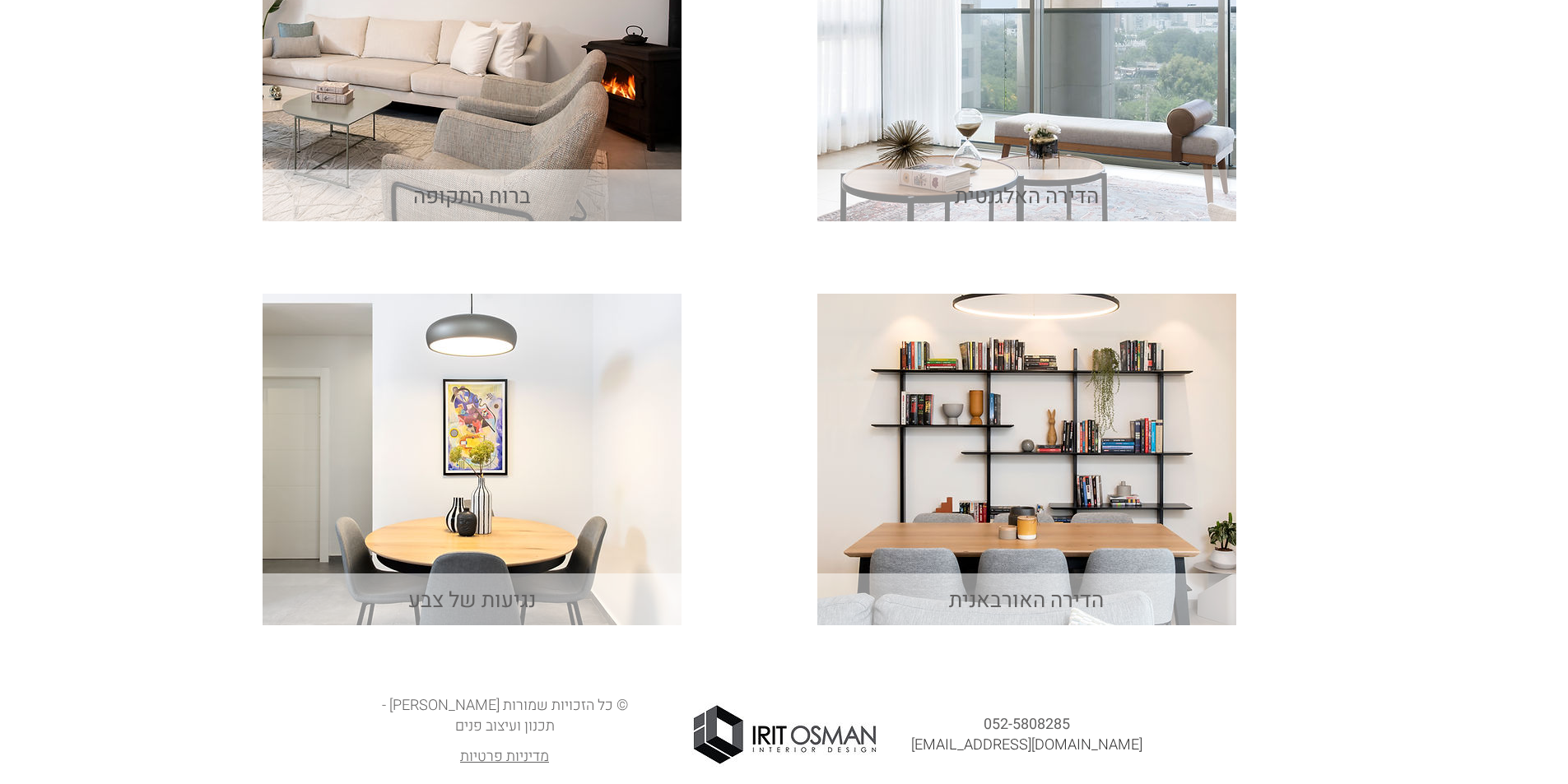
click at [1026, 549] on img "main content" at bounding box center [1027, 459] width 419 height 331
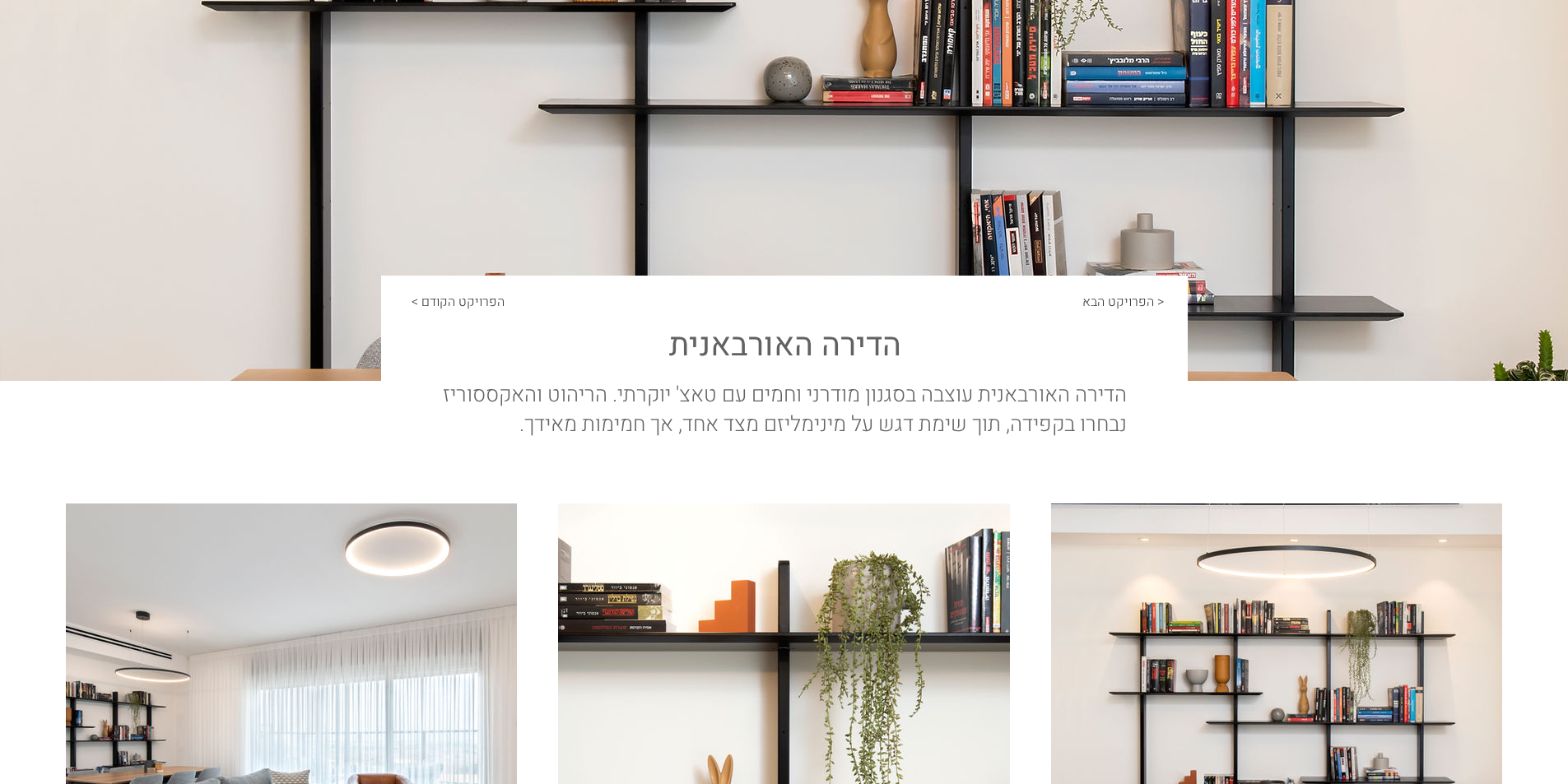
scroll to position [412, 0]
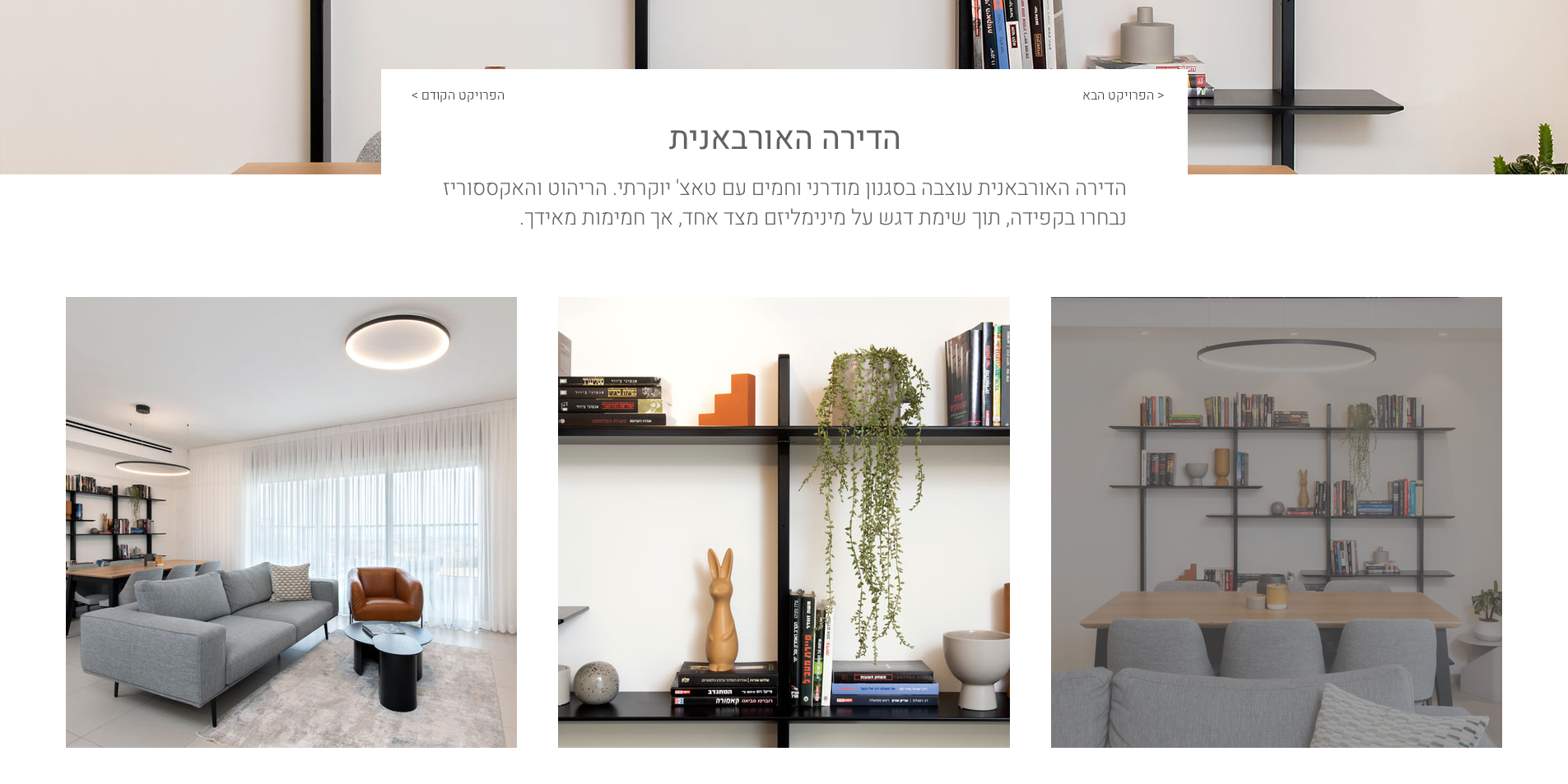
click at [1272, 554] on div "main content" at bounding box center [1276, 522] width 451 height 451
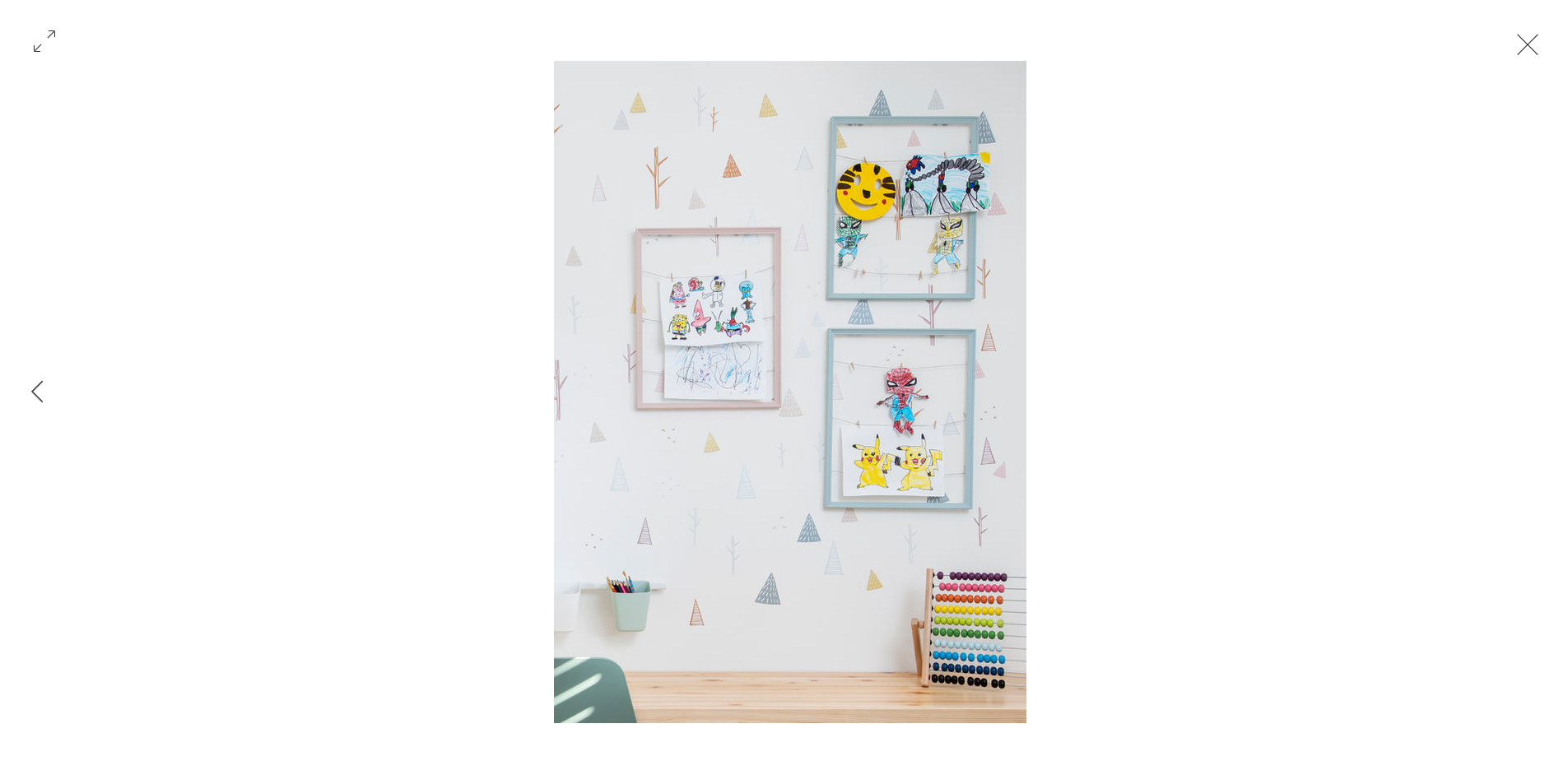
click at [1525, 46] on button "Exit expand mode" at bounding box center [1527, 43] width 32 height 36
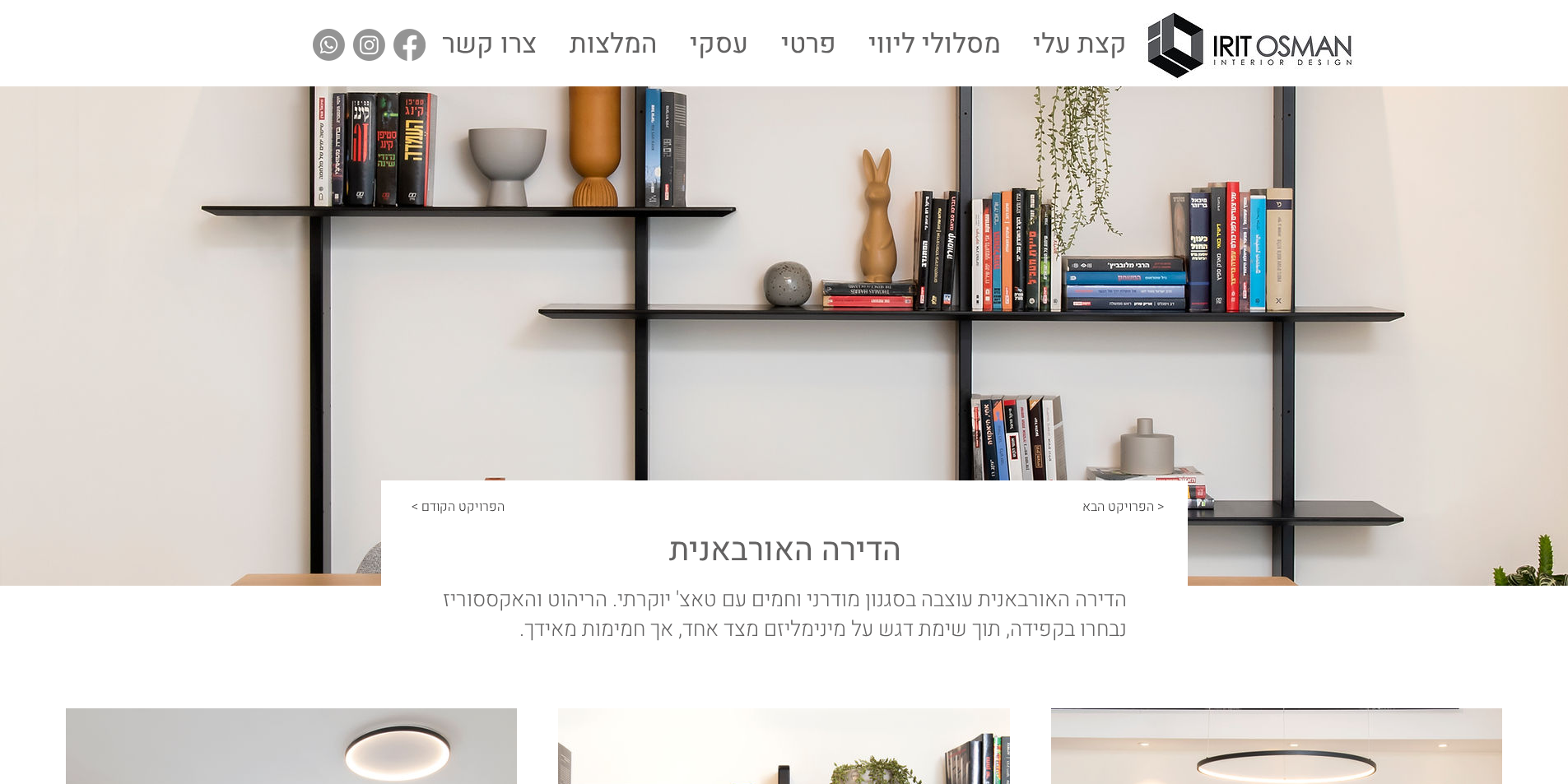
scroll to position [412, 0]
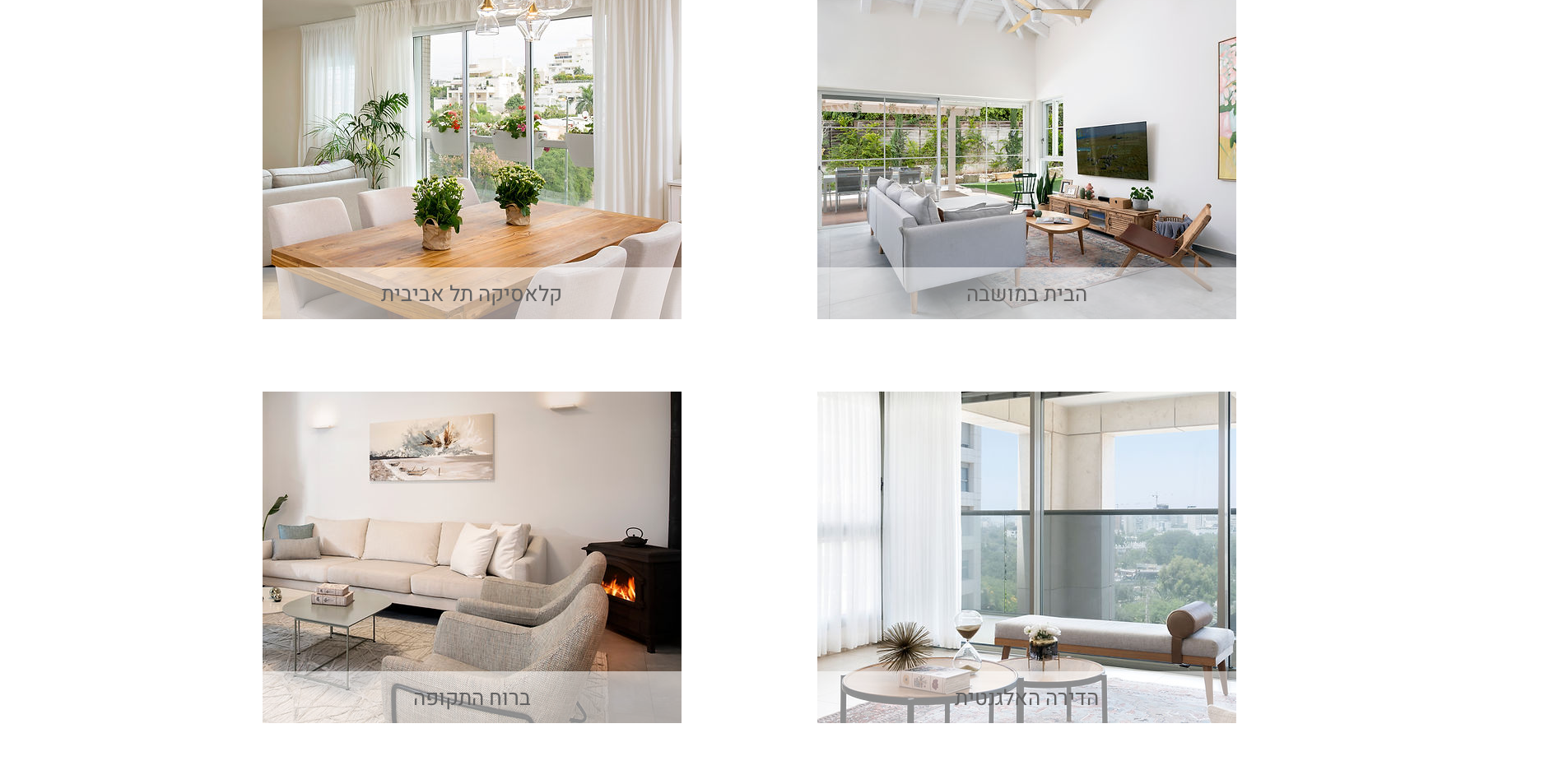
scroll to position [913, 0]
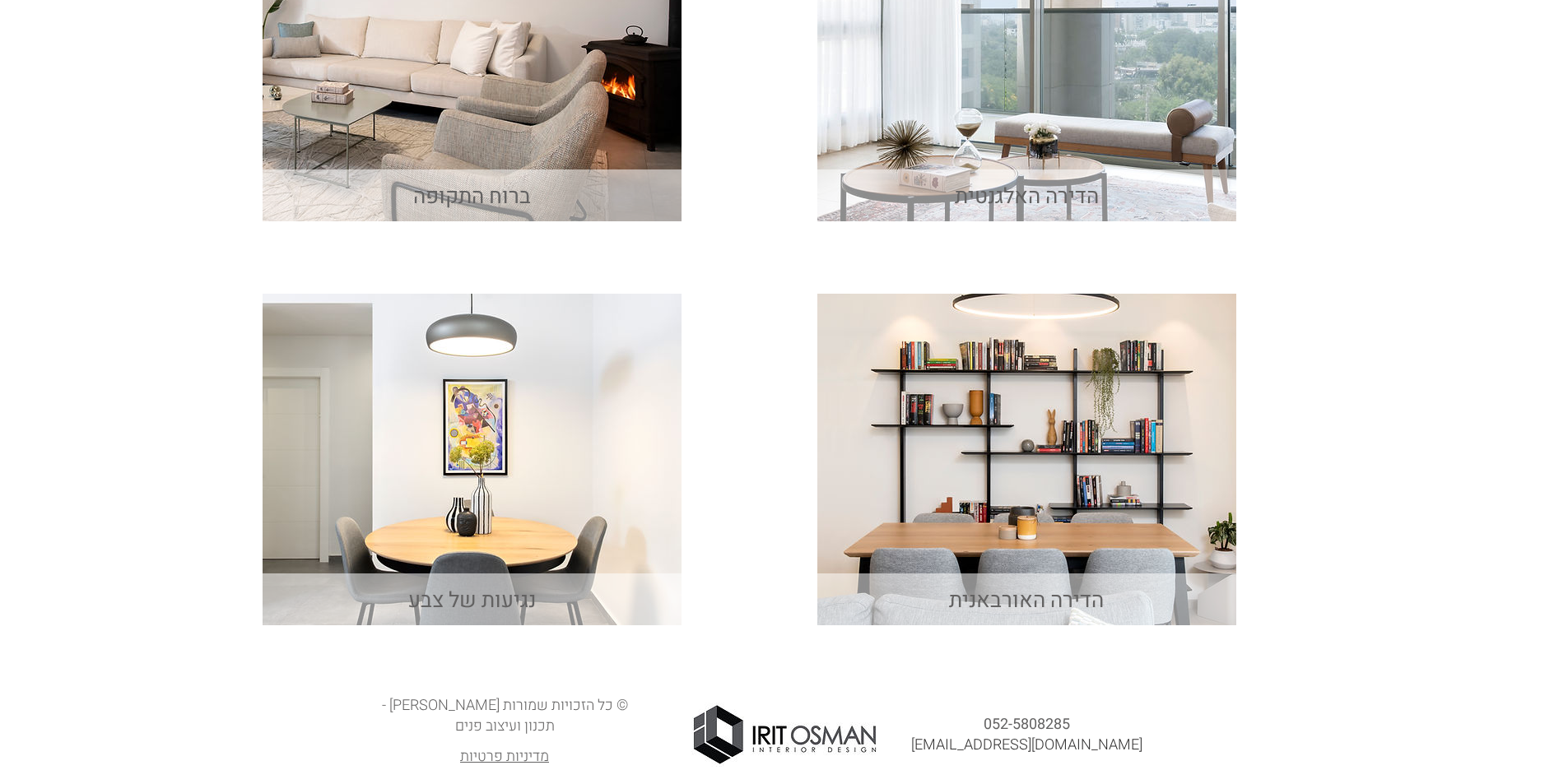
click at [493, 503] on img "main content" at bounding box center [472, 459] width 419 height 331
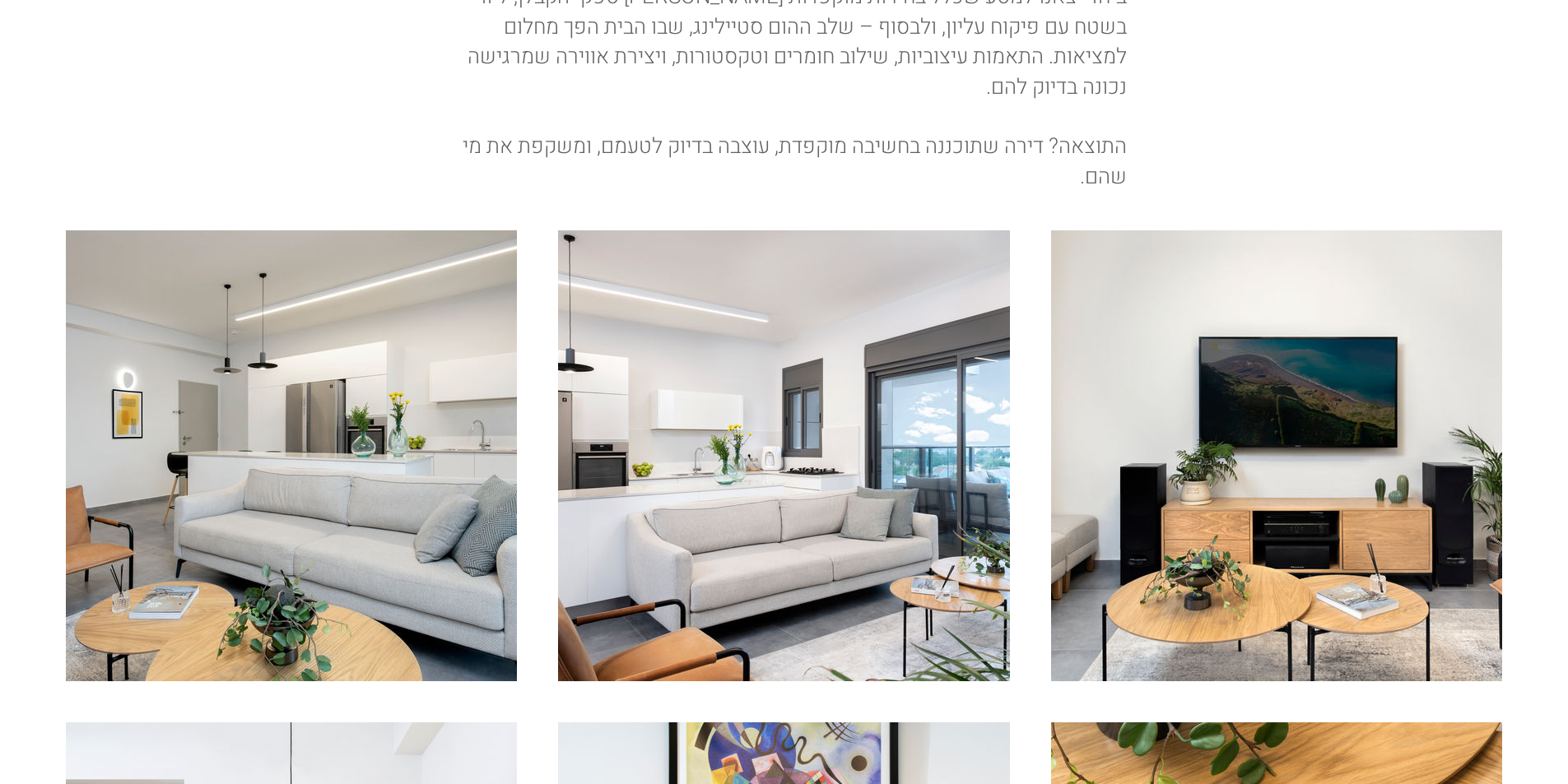
scroll to position [823, 0]
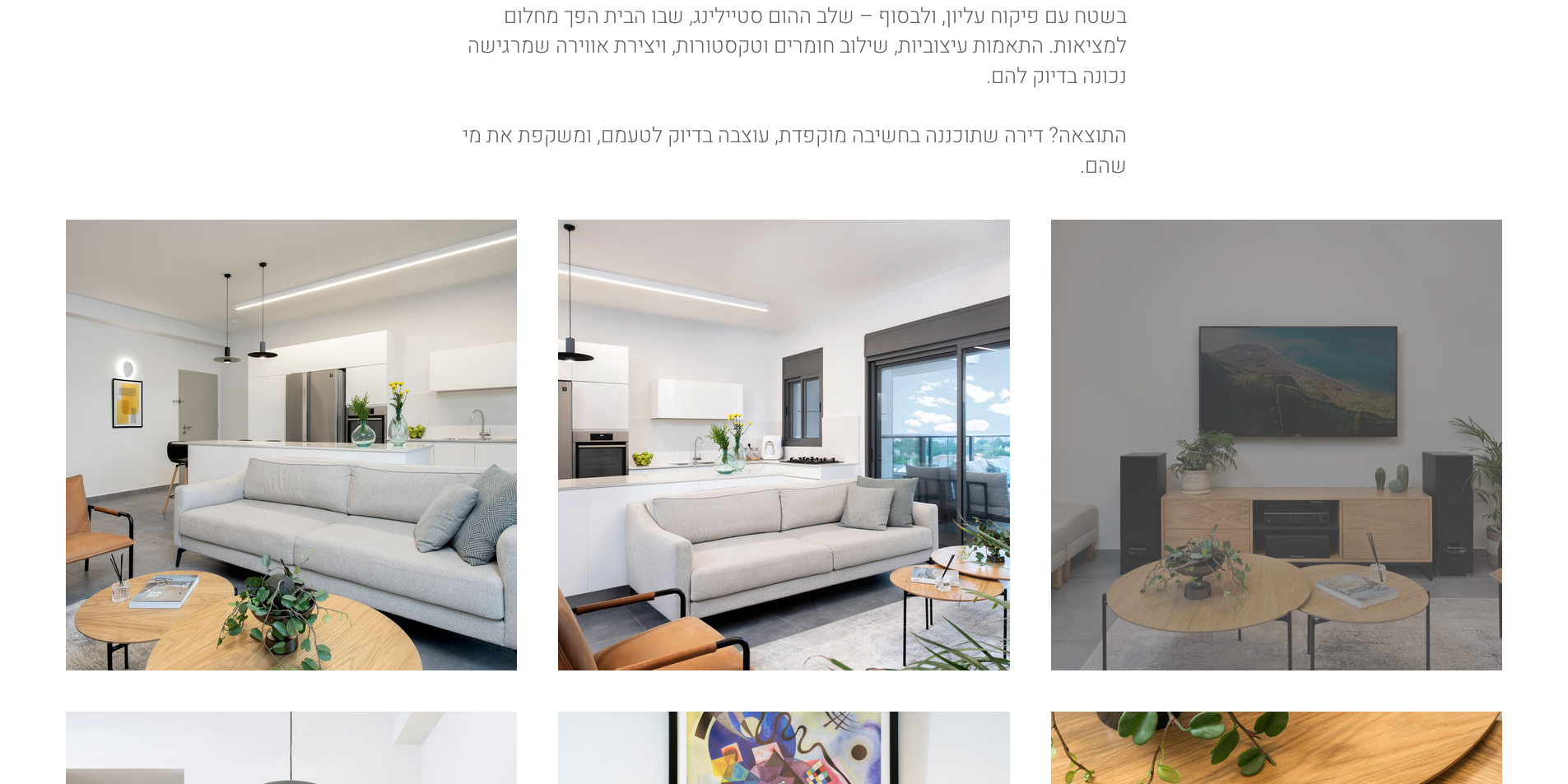
click at [1145, 506] on div "main content" at bounding box center [1276, 445] width 451 height 451
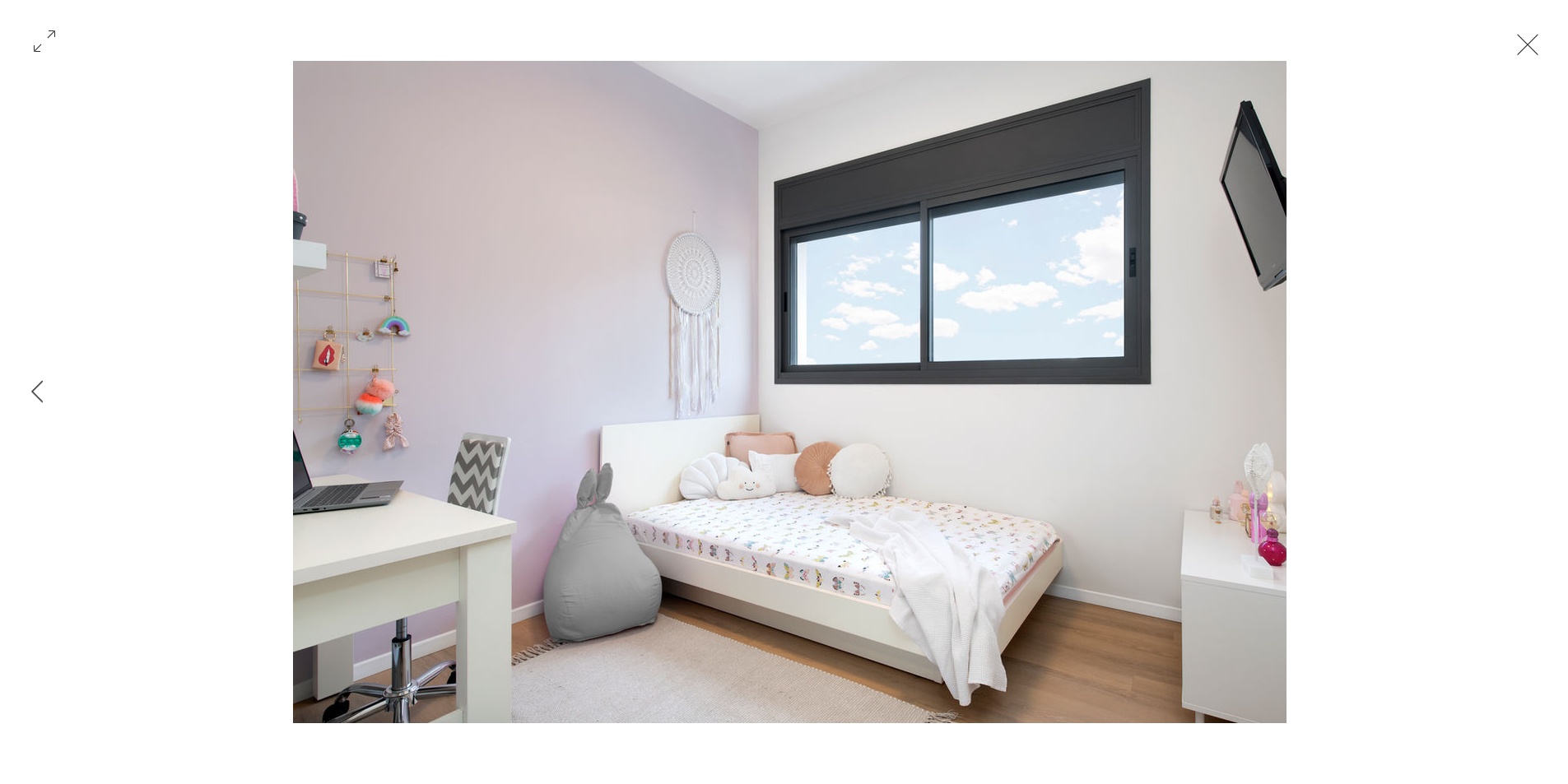
click at [1521, 54] on button "Exit expand mode" at bounding box center [1527, 43] width 32 height 36
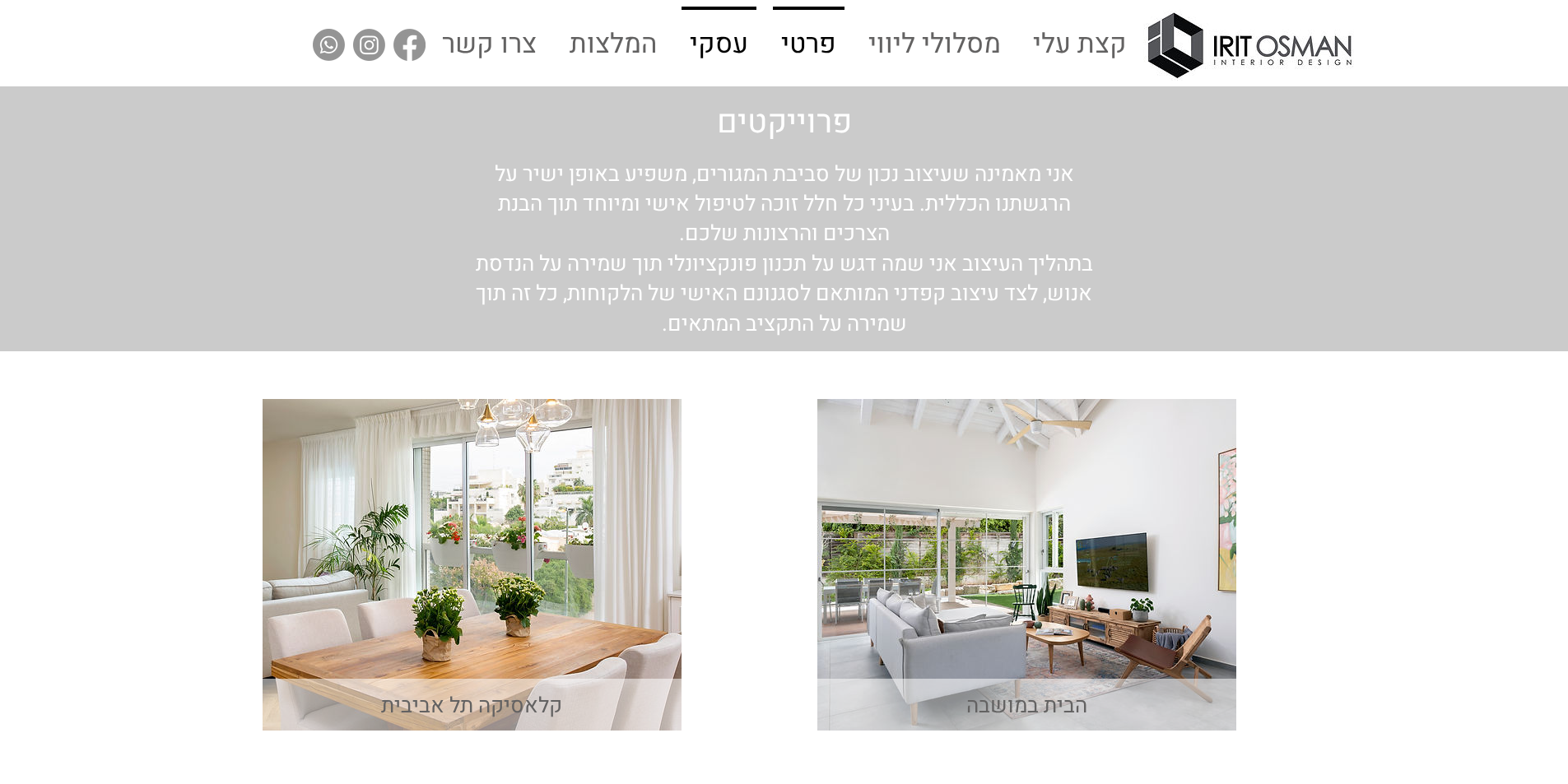
click at [720, 55] on p "עסקי" at bounding box center [719, 45] width 72 height 71
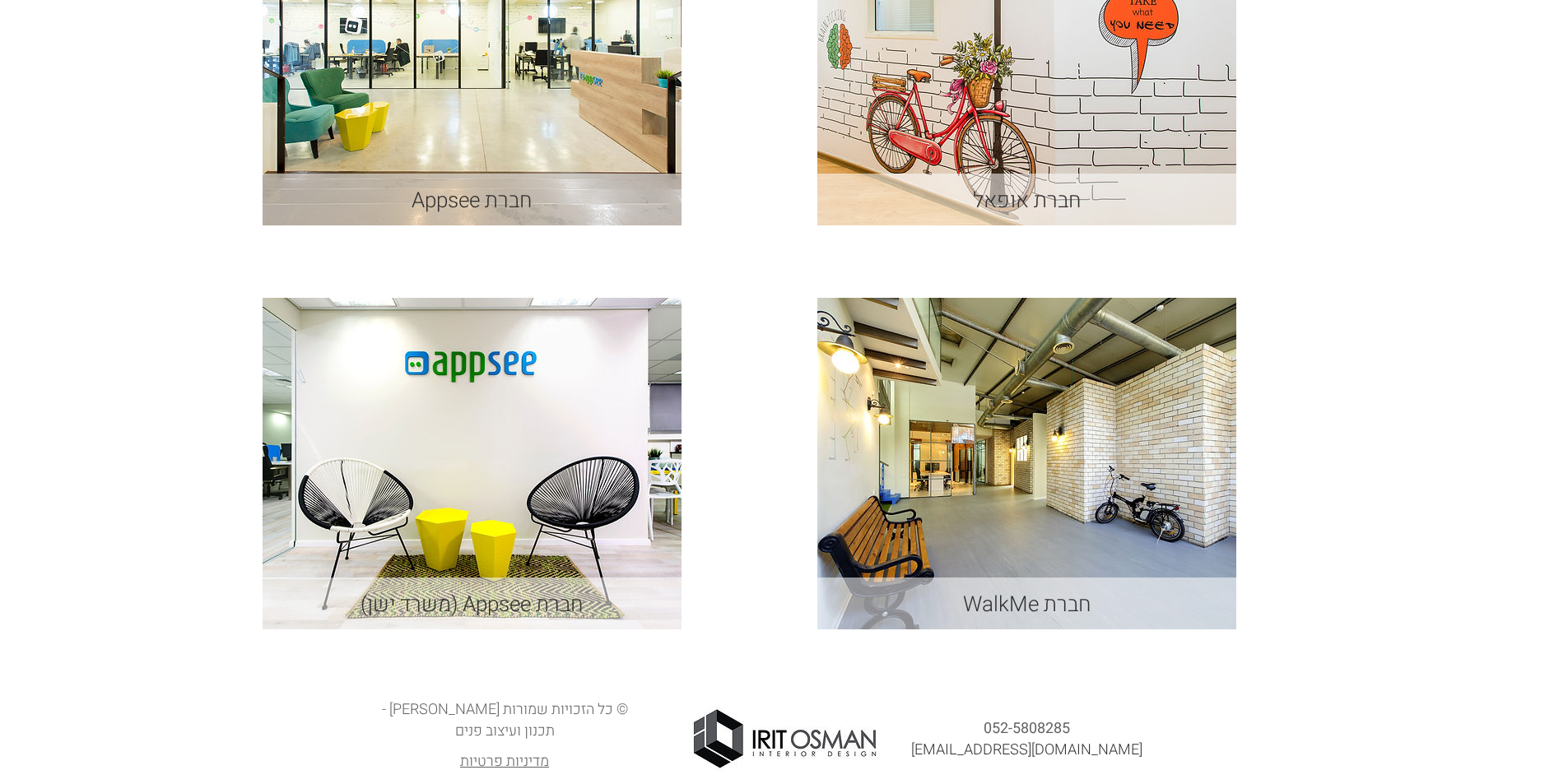
scroll to position [943, 0]
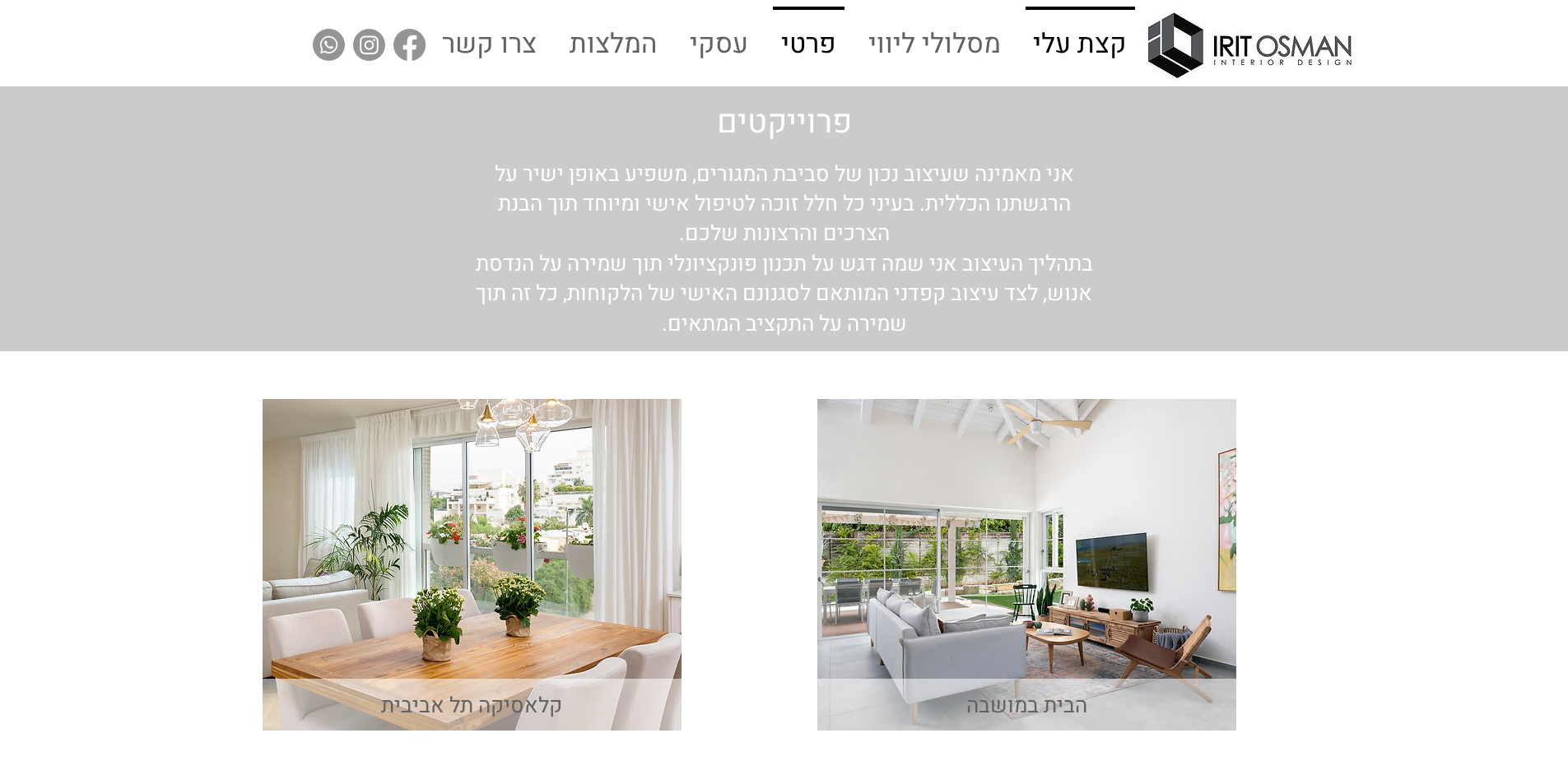
click at [1063, 54] on p "קצת עלי" at bounding box center [1080, 45] width 107 height 71
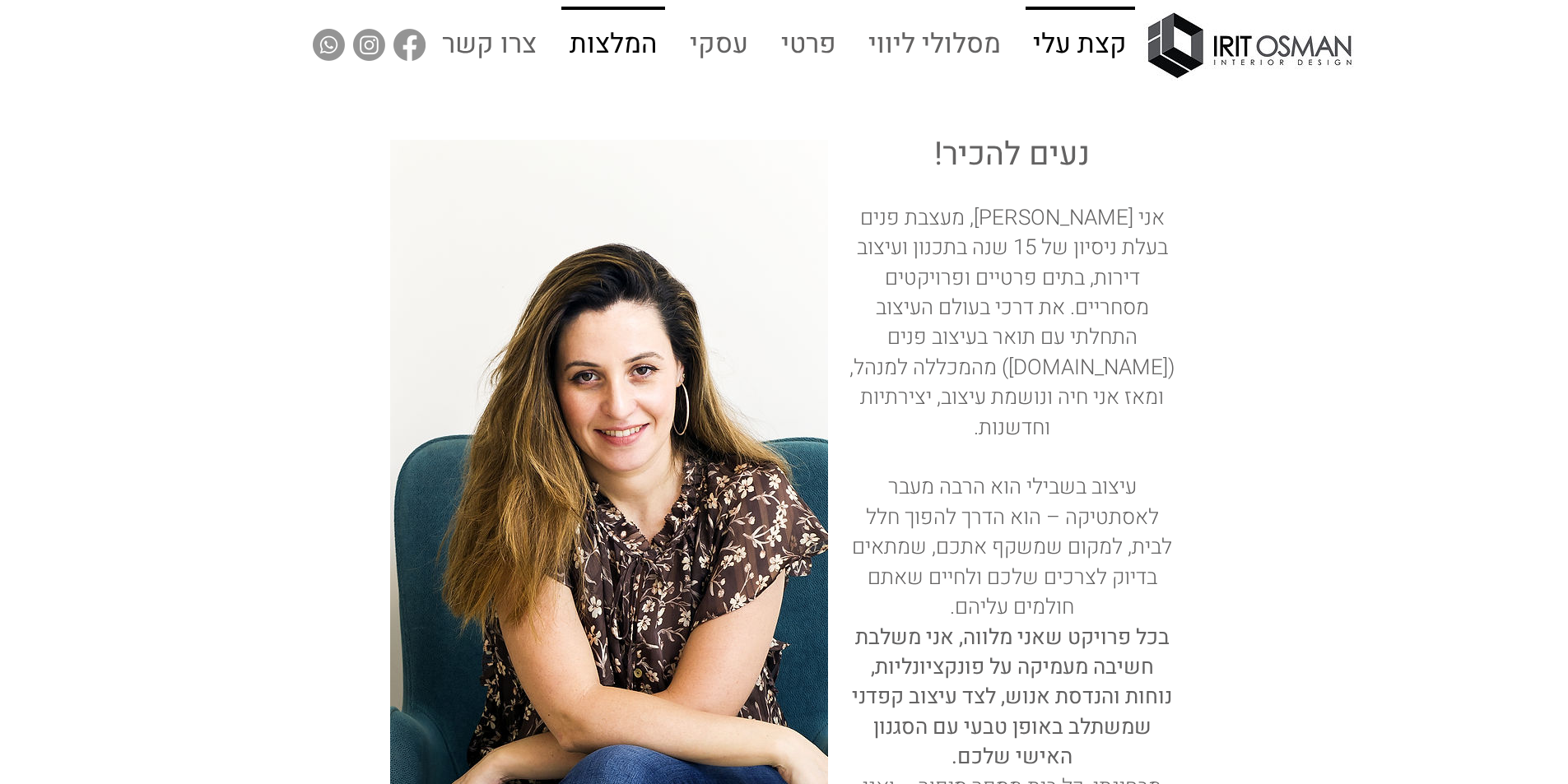
click at [626, 50] on p "המלצות" at bounding box center [613, 45] width 101 height 71
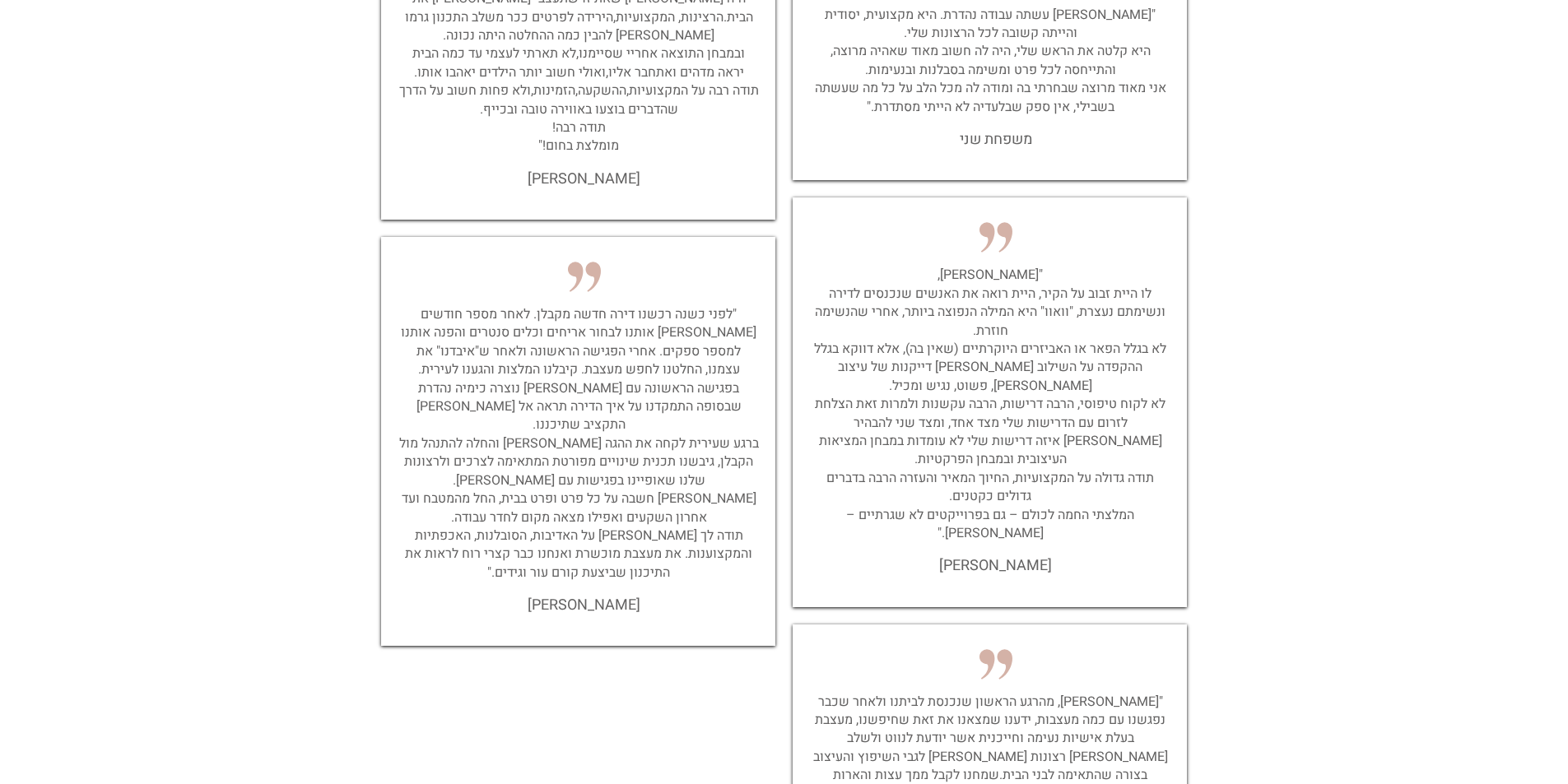
scroll to position [1570, 0]
